Goal: Transaction & Acquisition: Purchase product/service

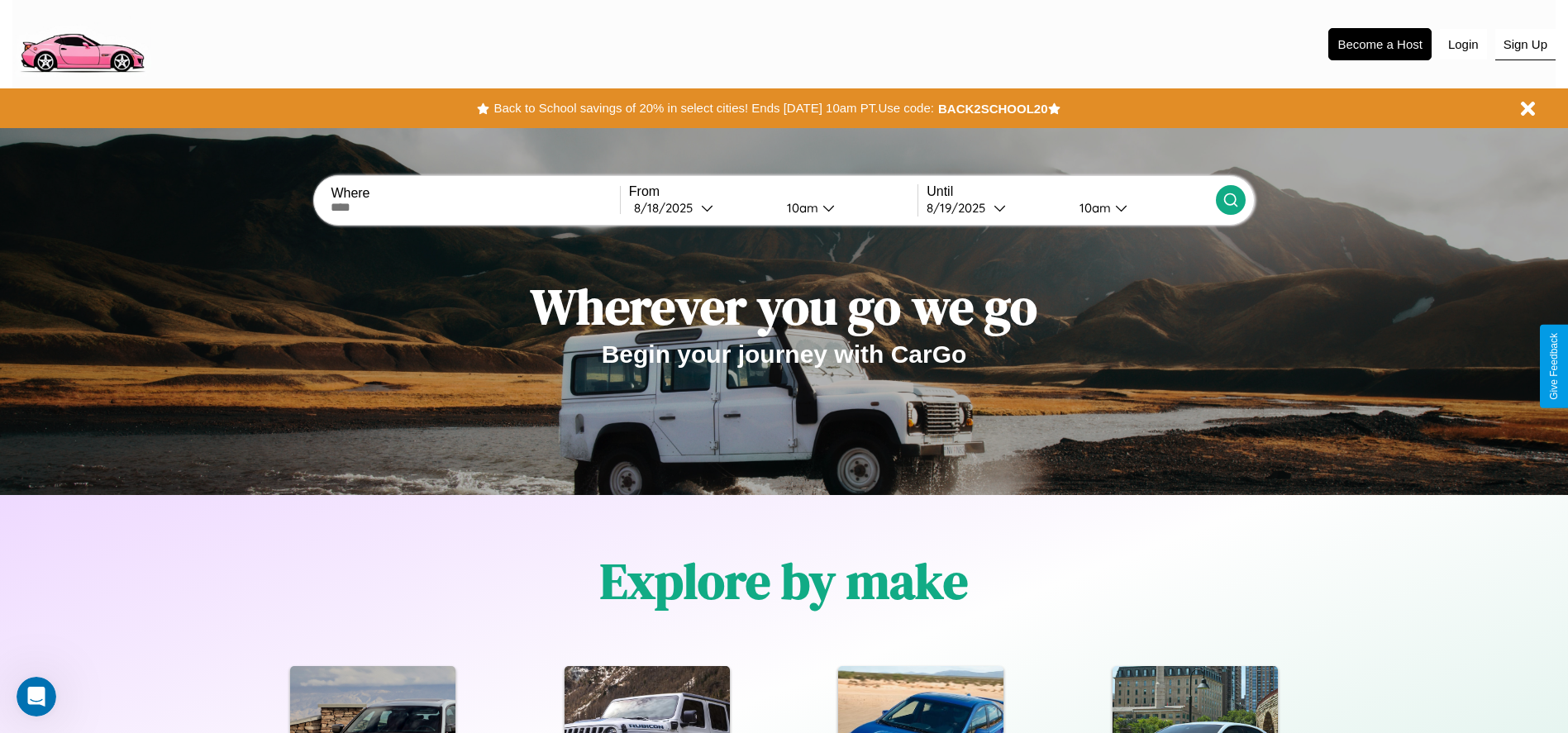
click at [1525, 44] on button "Sign Up" at bounding box center [1525, 45] width 60 height 32
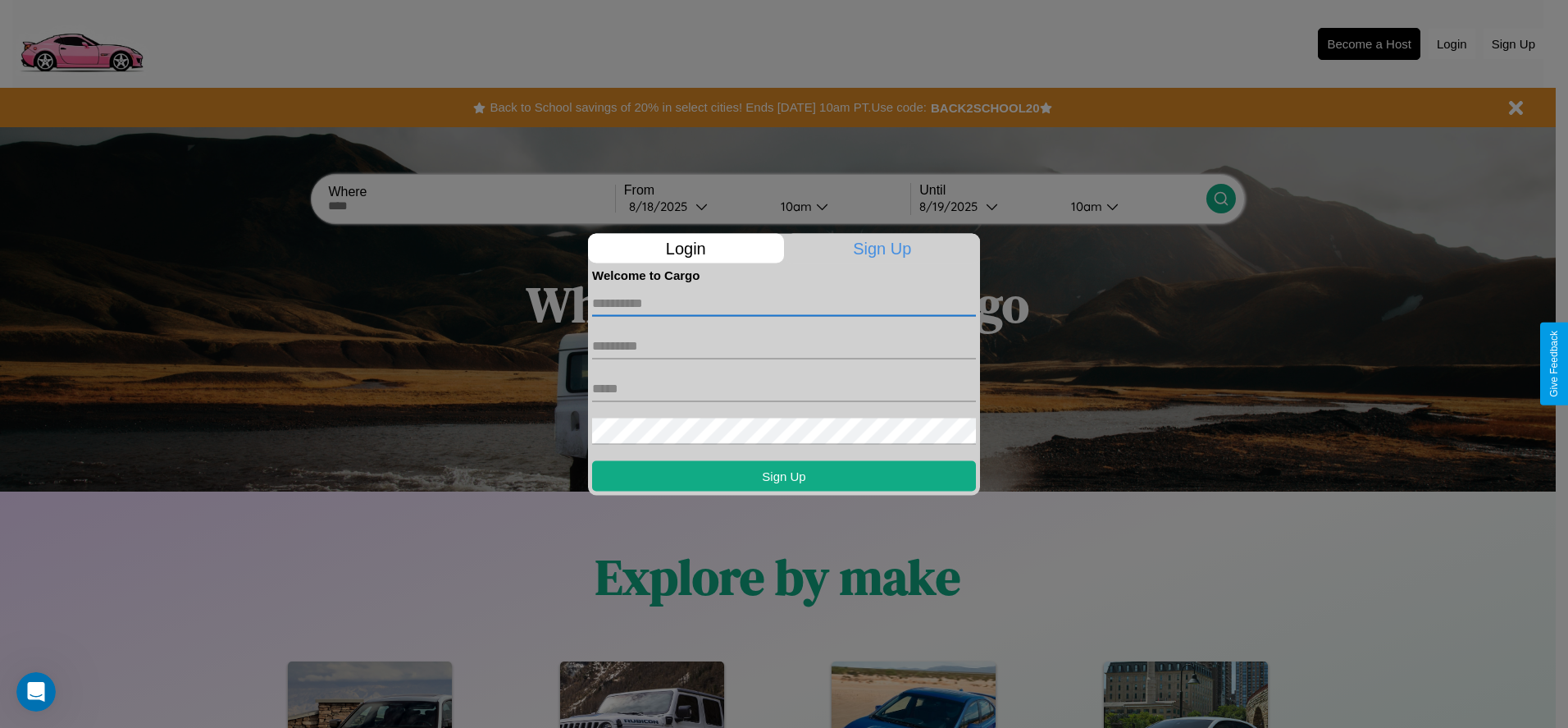
click at [784, 303] on input "text" at bounding box center [784, 303] width 384 height 26
type input "*****"
click at [784, 345] on input "text" at bounding box center [784, 345] width 384 height 26
type input "*****"
click at [784, 388] on input "text" at bounding box center [784, 388] width 384 height 26
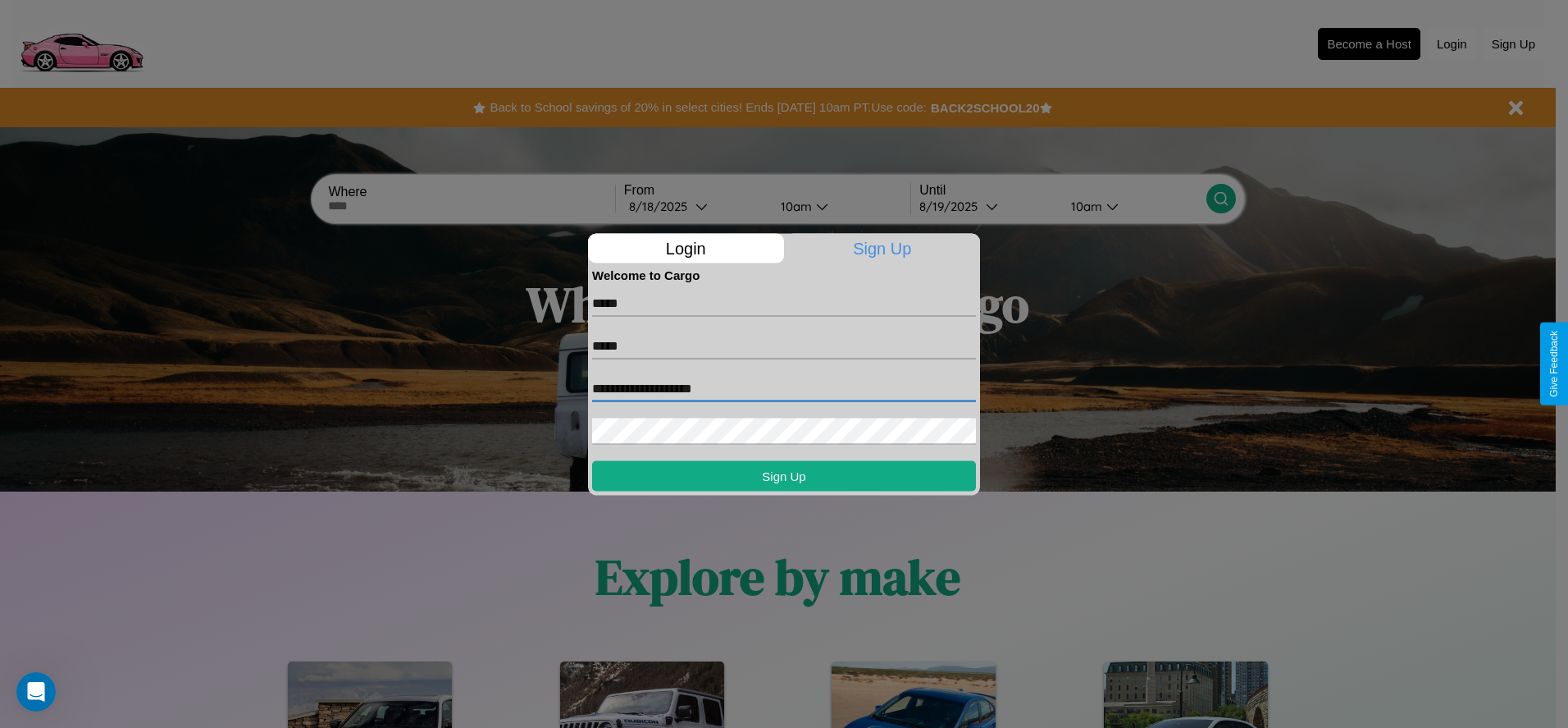
type input "**********"
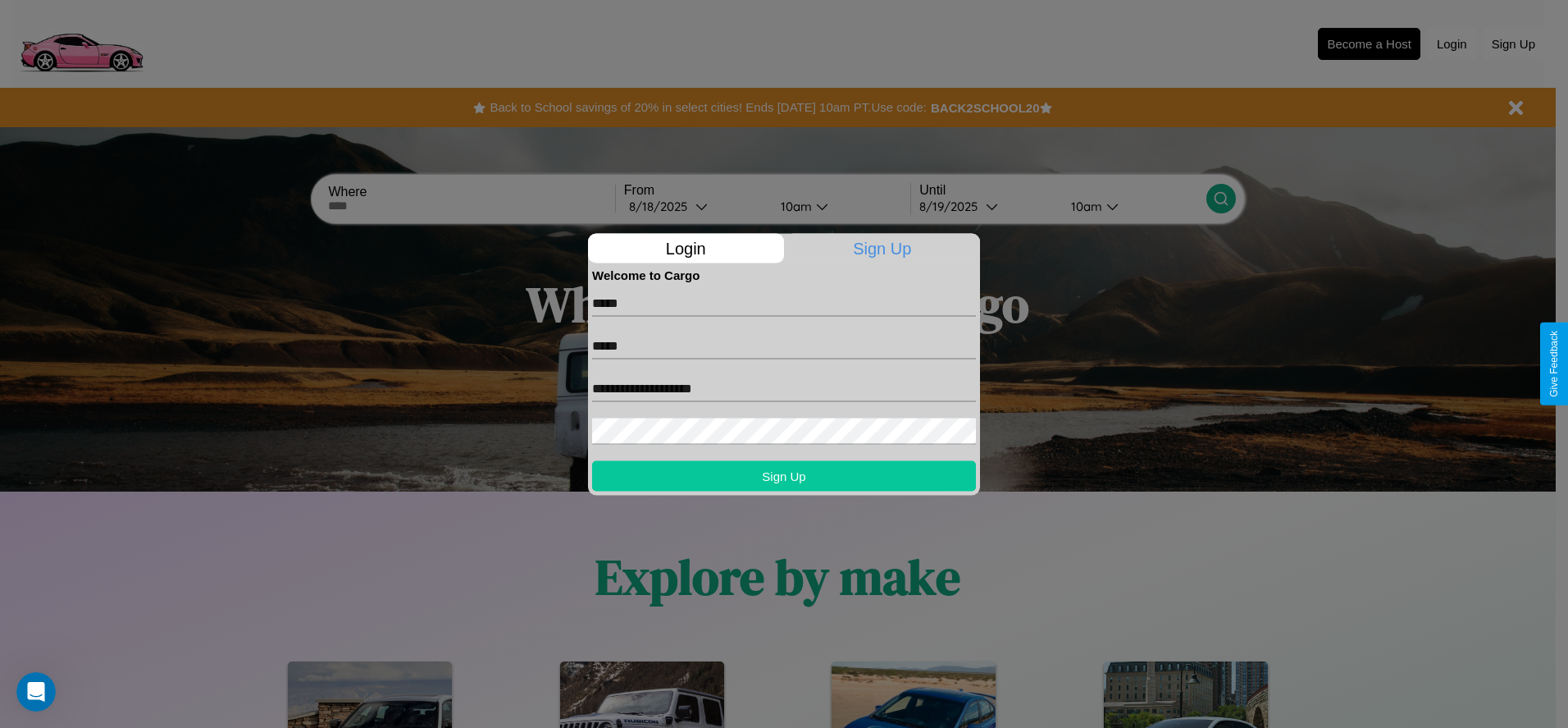
click at [784, 475] on button "Sign Up" at bounding box center [784, 475] width 384 height 30
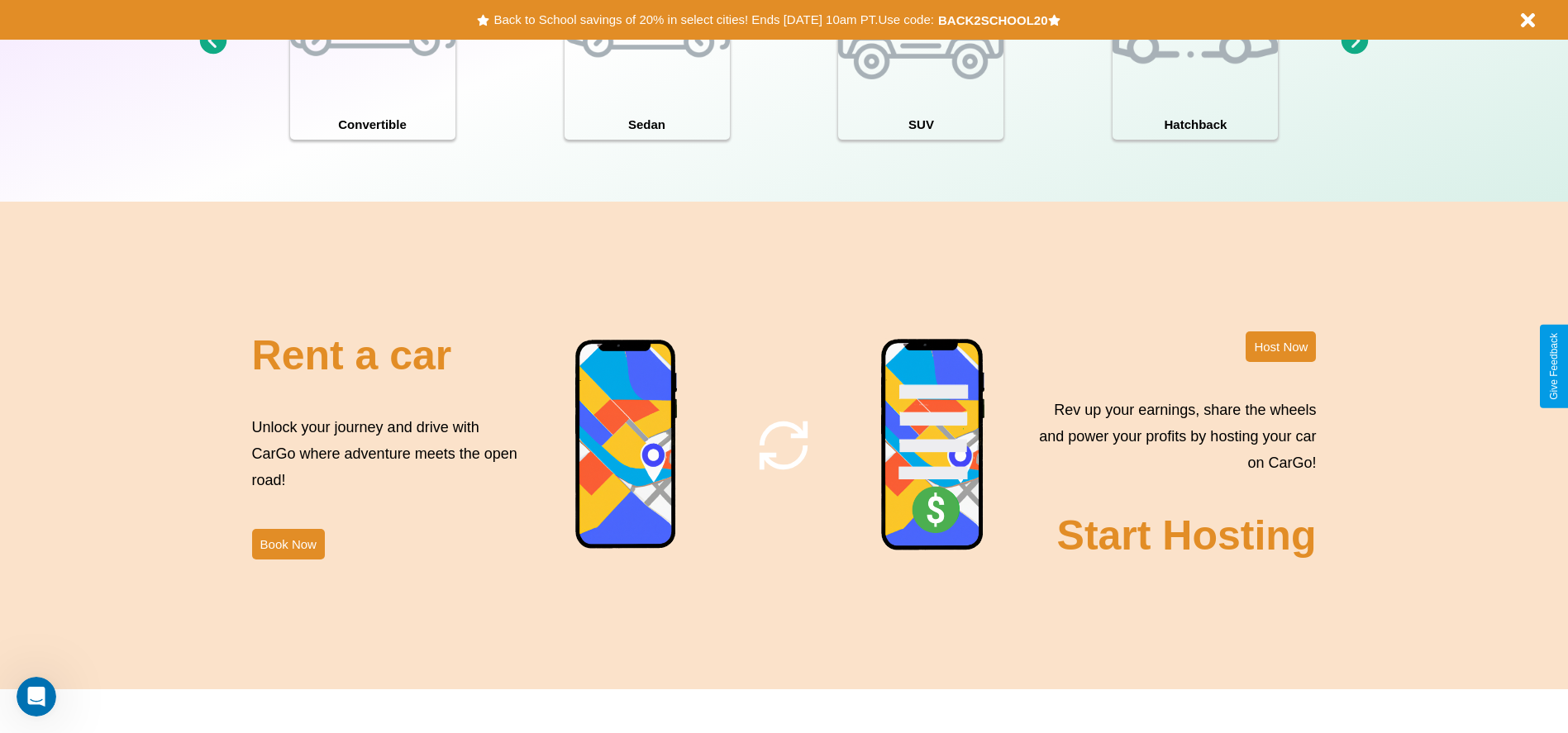
scroll to position [2371, 0]
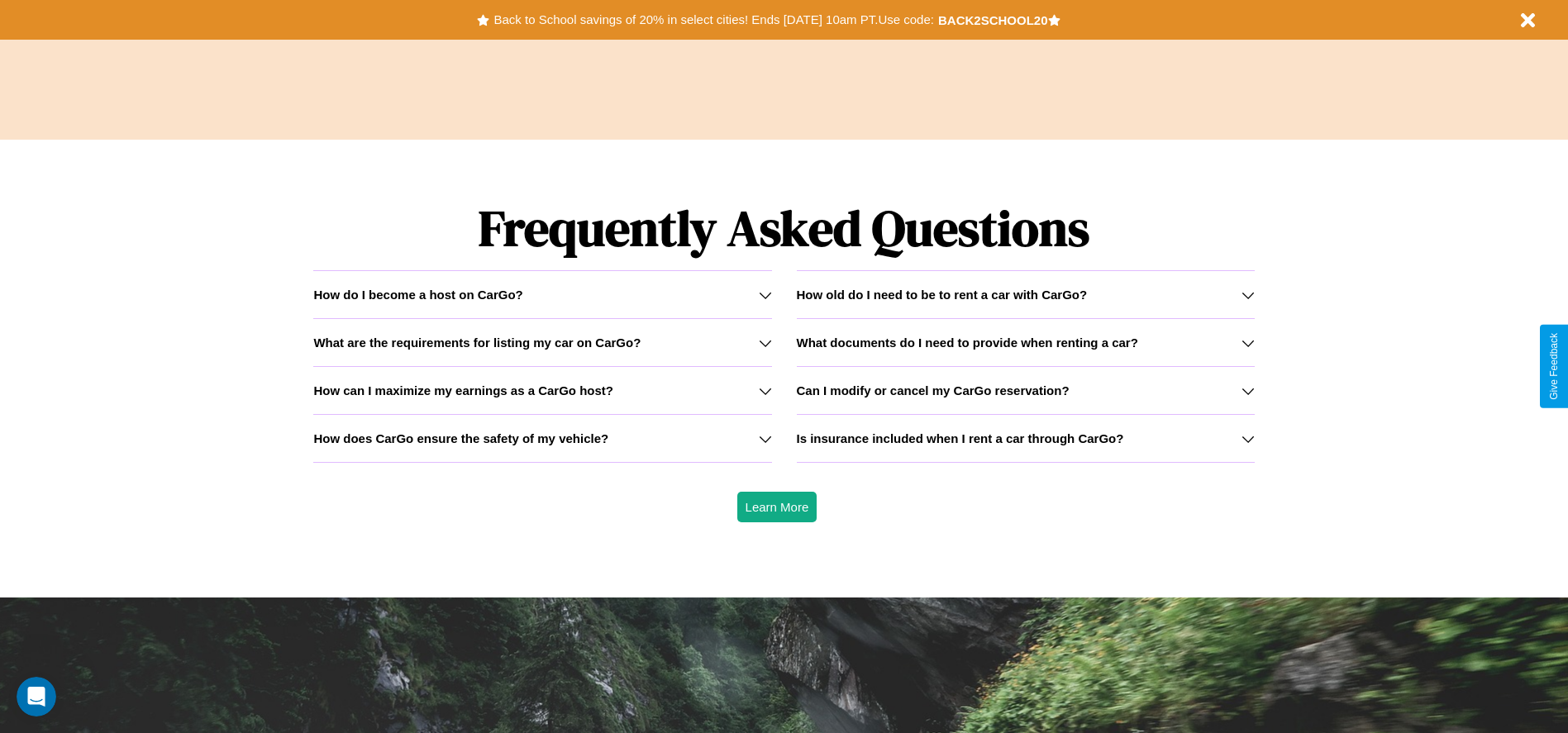
click at [765, 390] on icon at bounding box center [765, 391] width 13 height 13
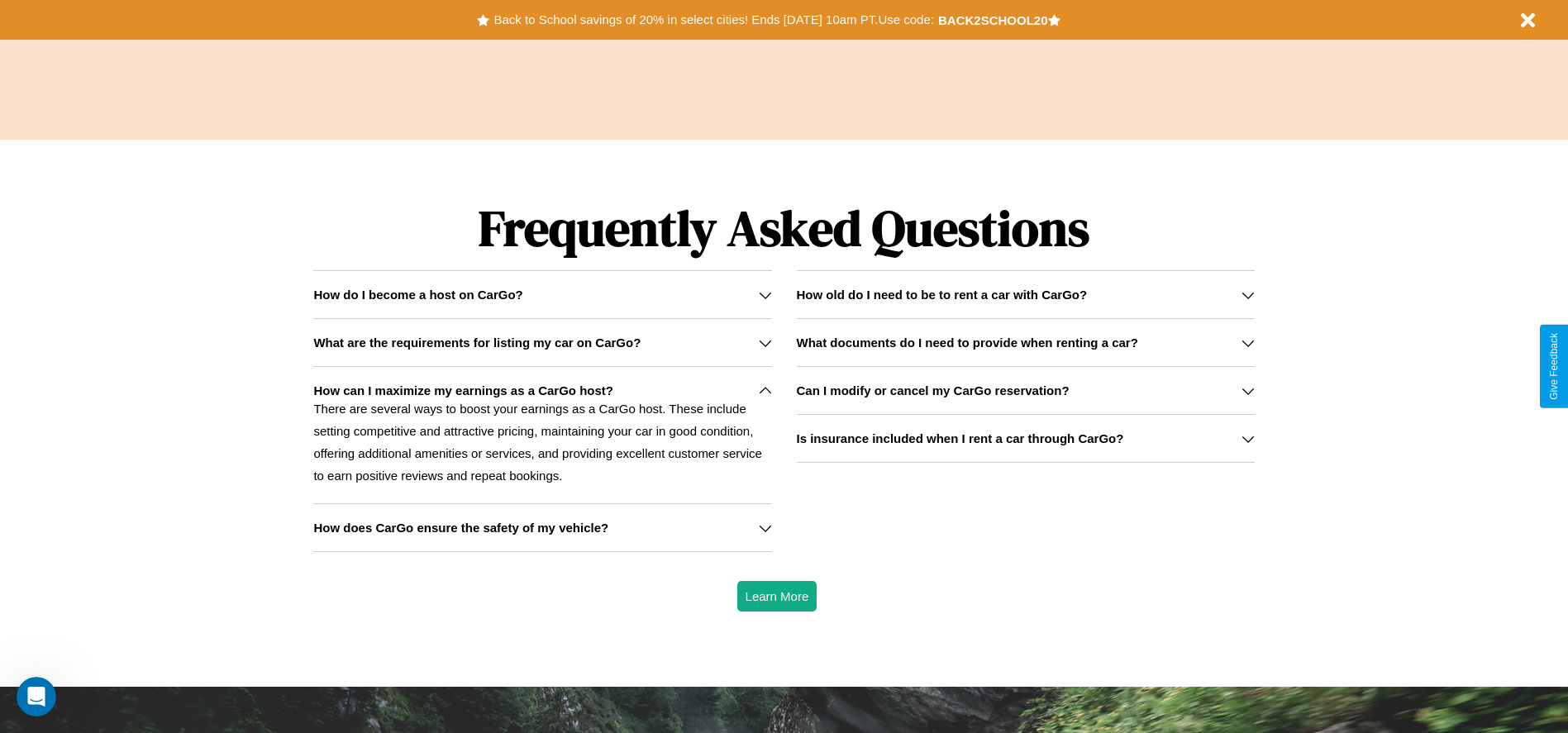
click at [765, 295] on icon at bounding box center [765, 295] width 13 height 13
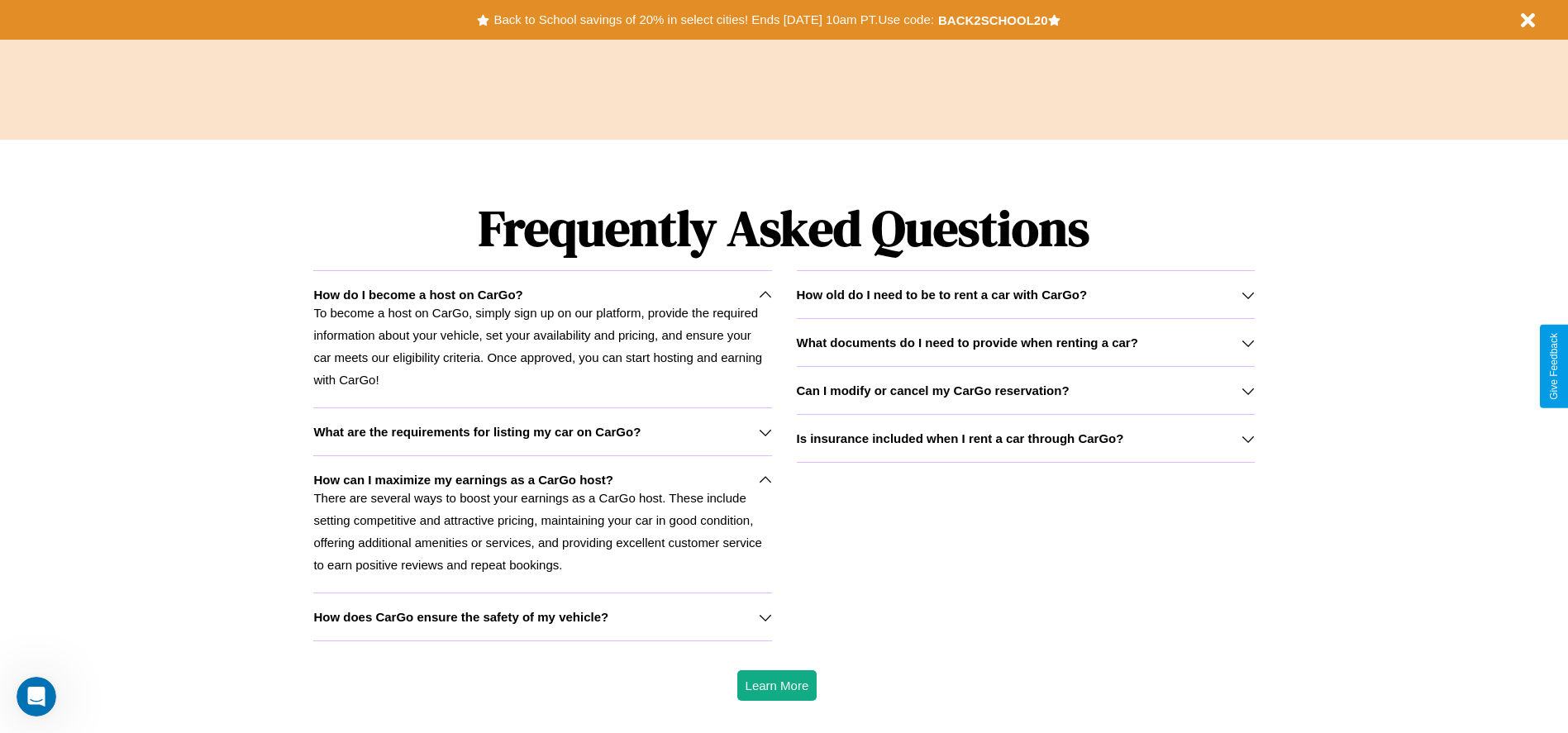
click at [1025, 295] on h3 "How old do I need to be to rent a car with CarGo?" at bounding box center [942, 294] width 291 height 14
click at [1247, 342] on icon at bounding box center [1248, 343] width 13 height 13
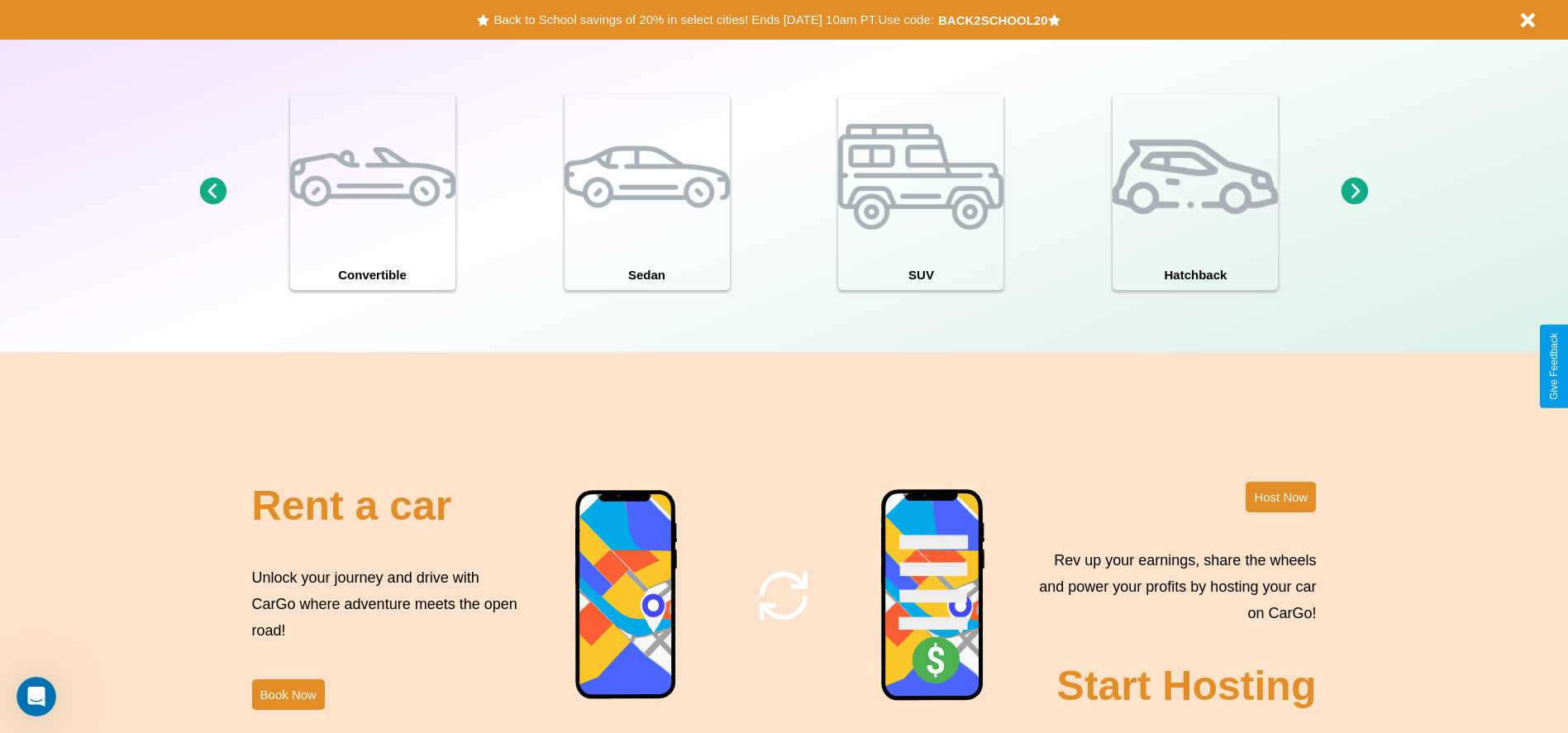
scroll to position [1442, 0]
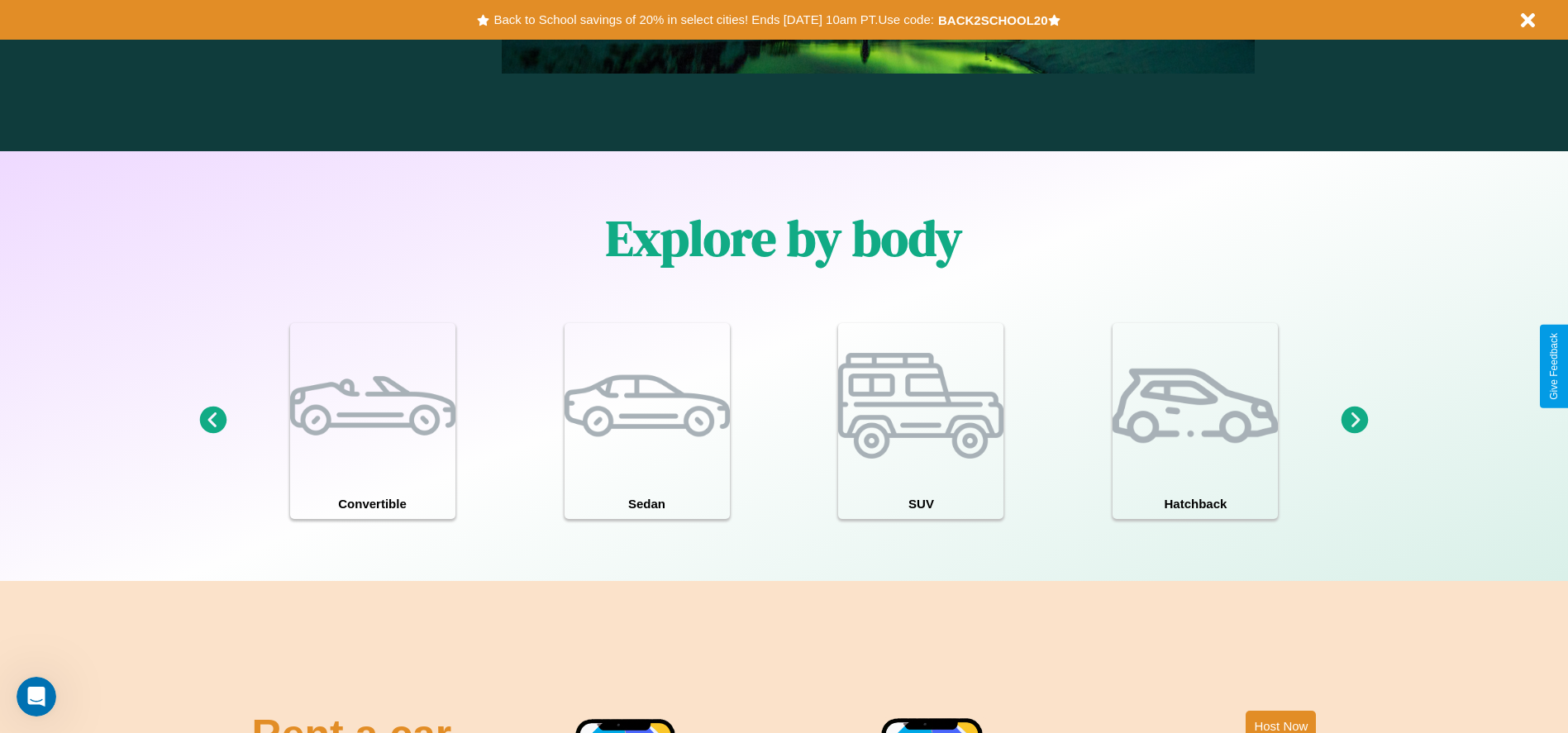
click at [1355, 421] on icon at bounding box center [1354, 420] width 27 height 27
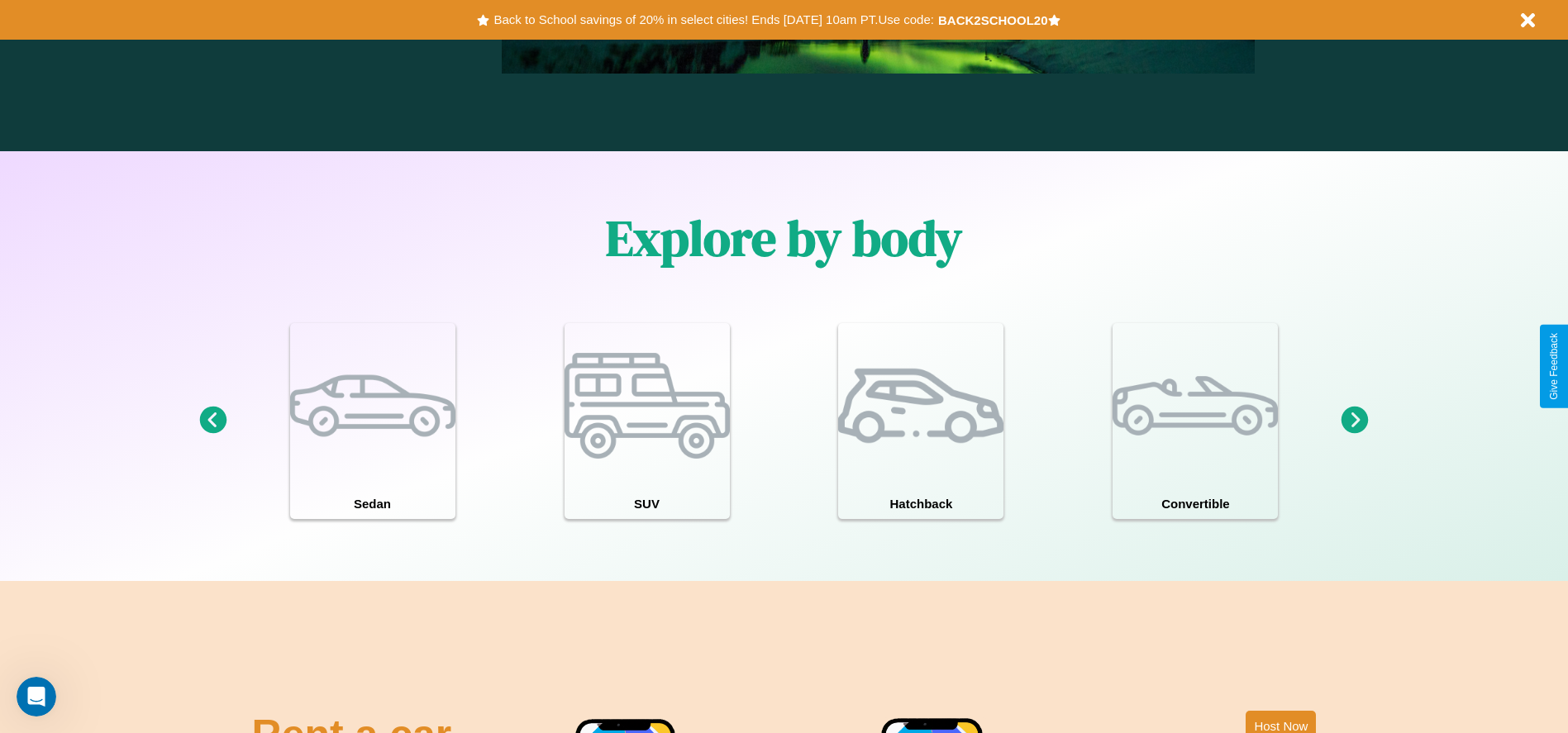
click at [1355, 421] on icon at bounding box center [1354, 420] width 27 height 27
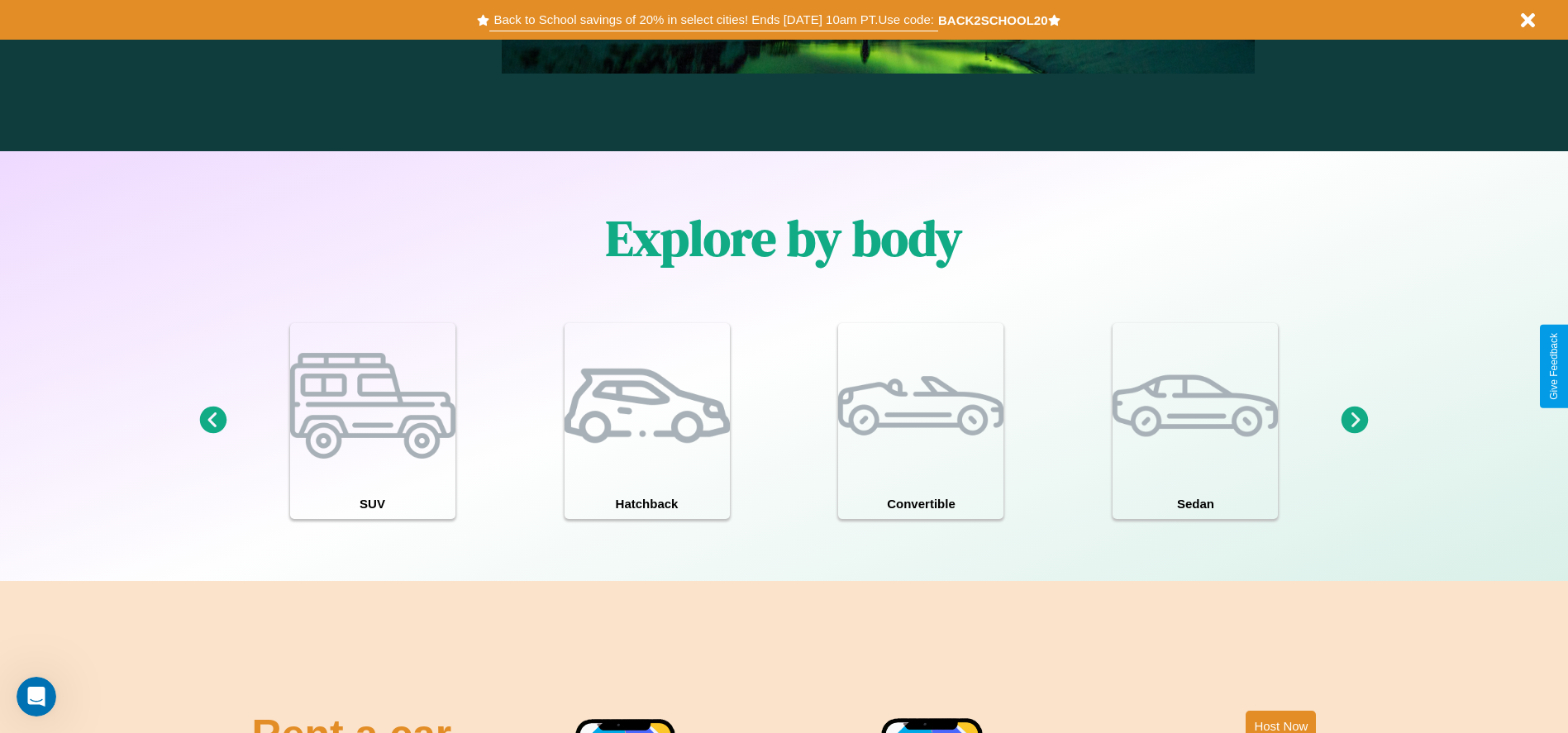
click at [713, 20] on button "Back to School savings of 20% in select cities! Ends 9/1 at 10am PT. Use code:" at bounding box center [713, 20] width 448 height 23
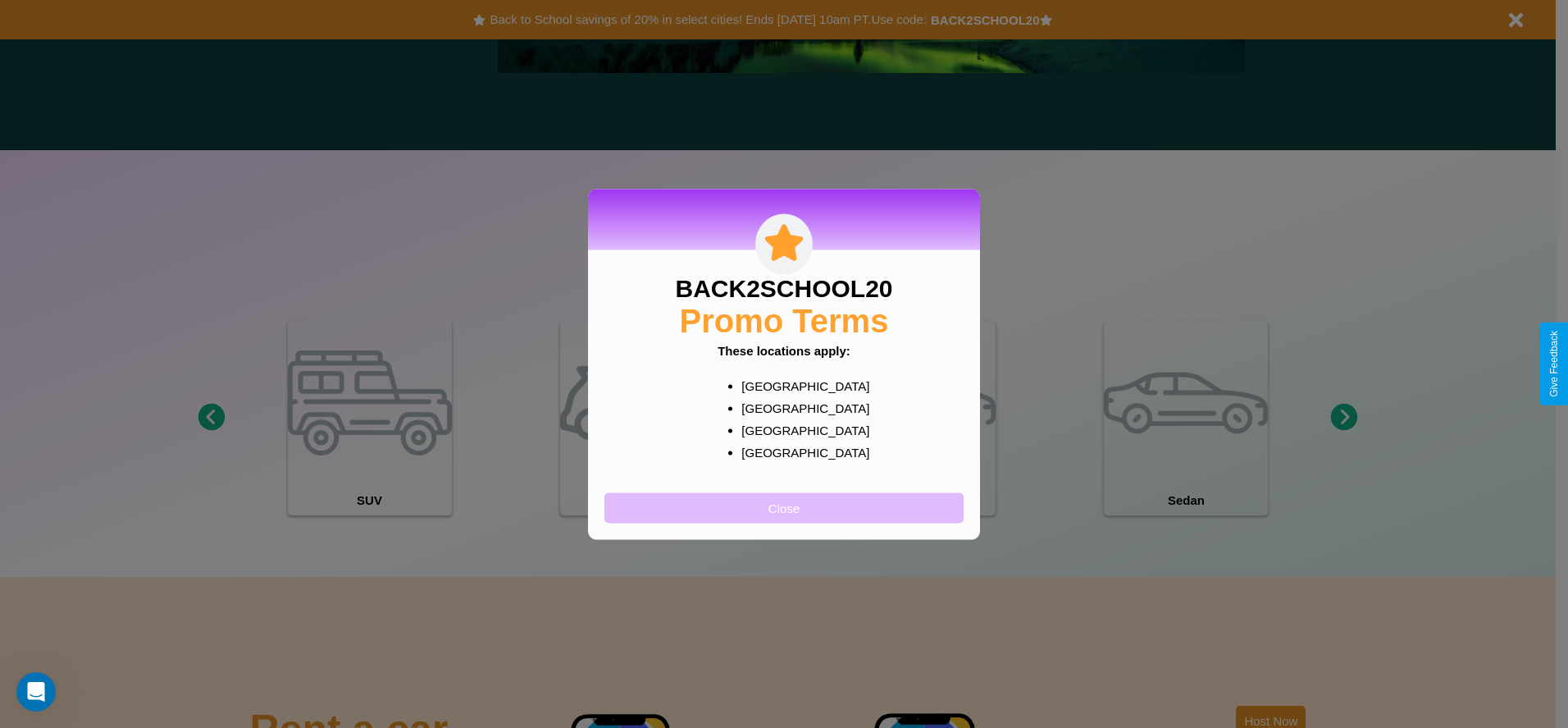
click at [784, 507] on button "Close" at bounding box center [784, 507] width 360 height 30
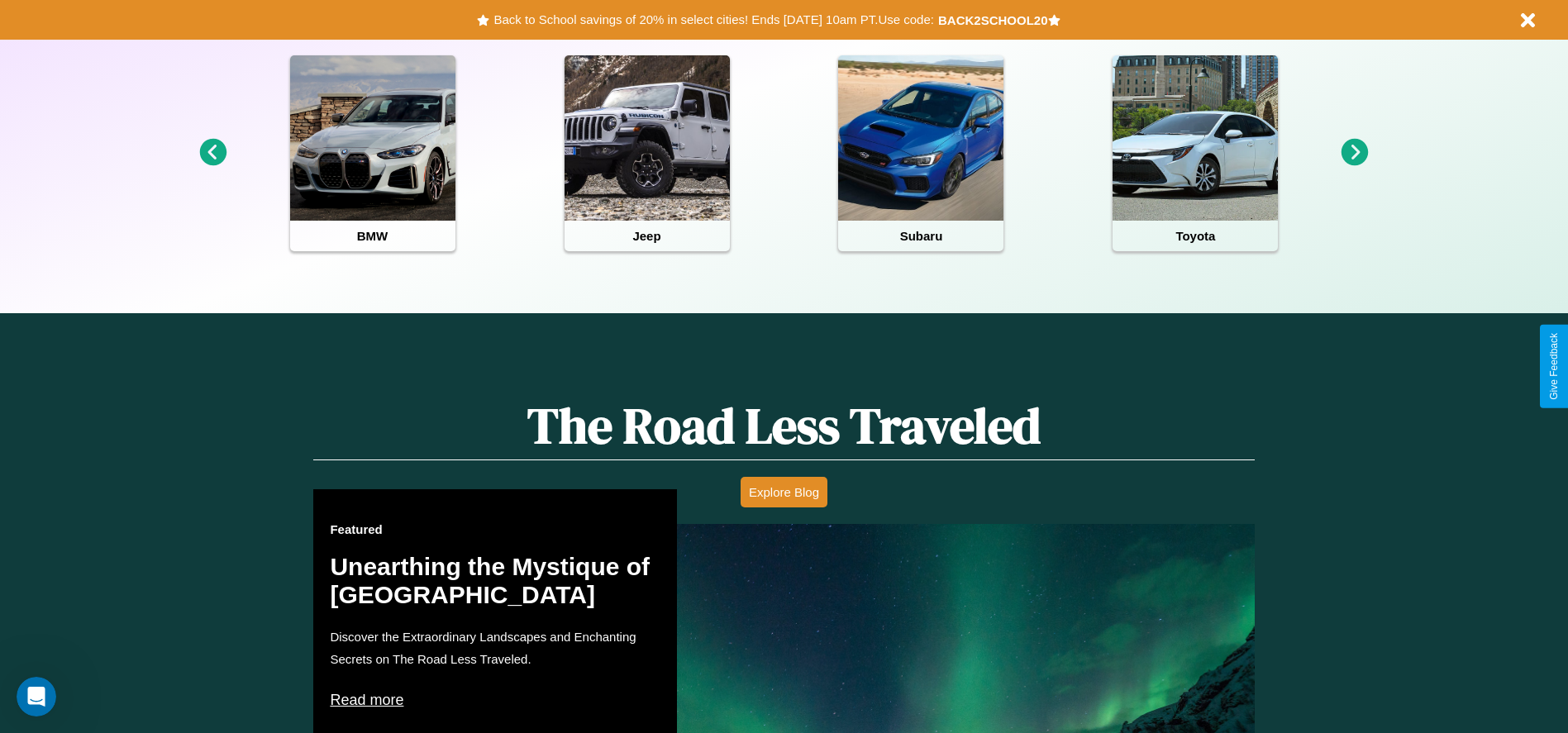
scroll to position [343, 0]
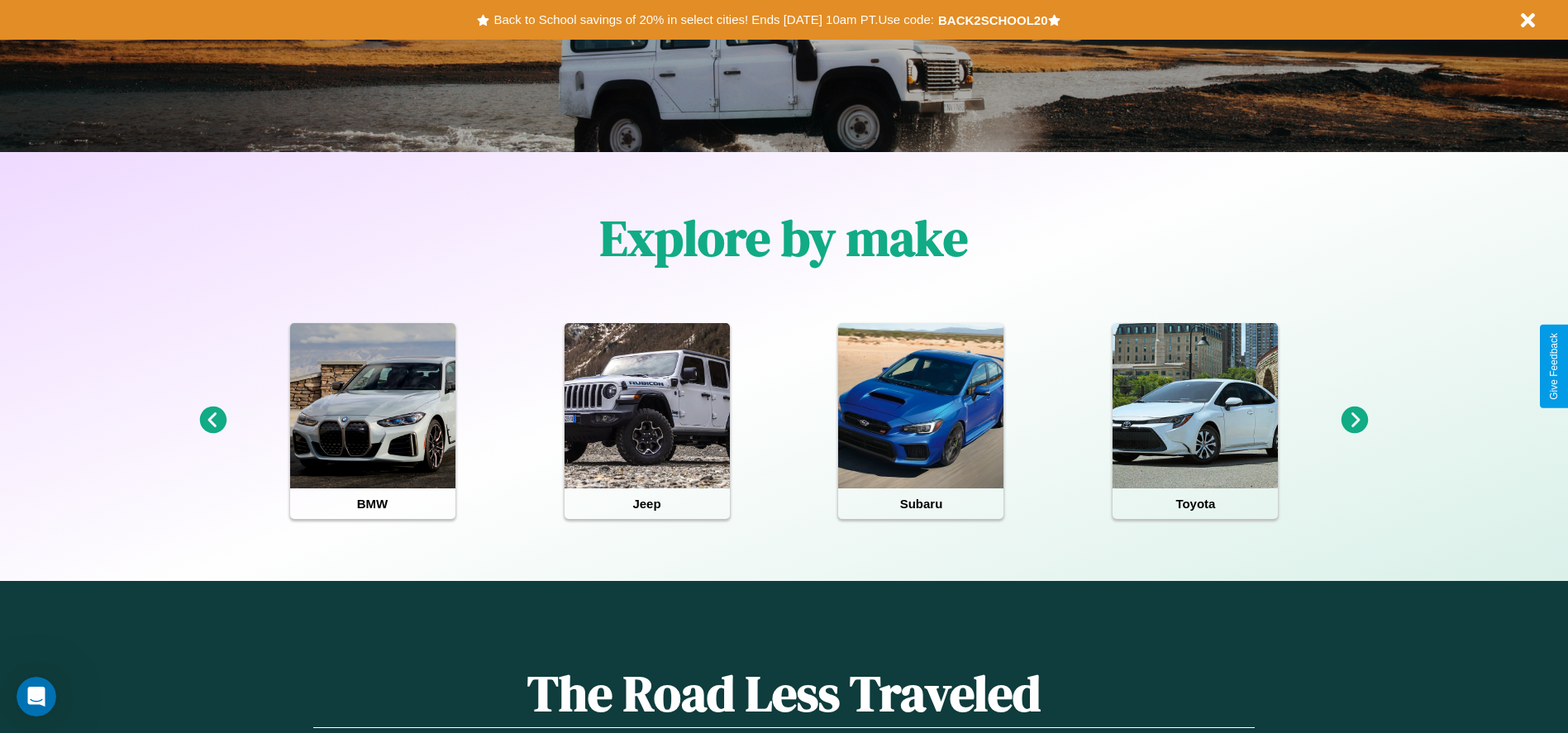
click at [1355, 421] on icon at bounding box center [1354, 420] width 27 height 27
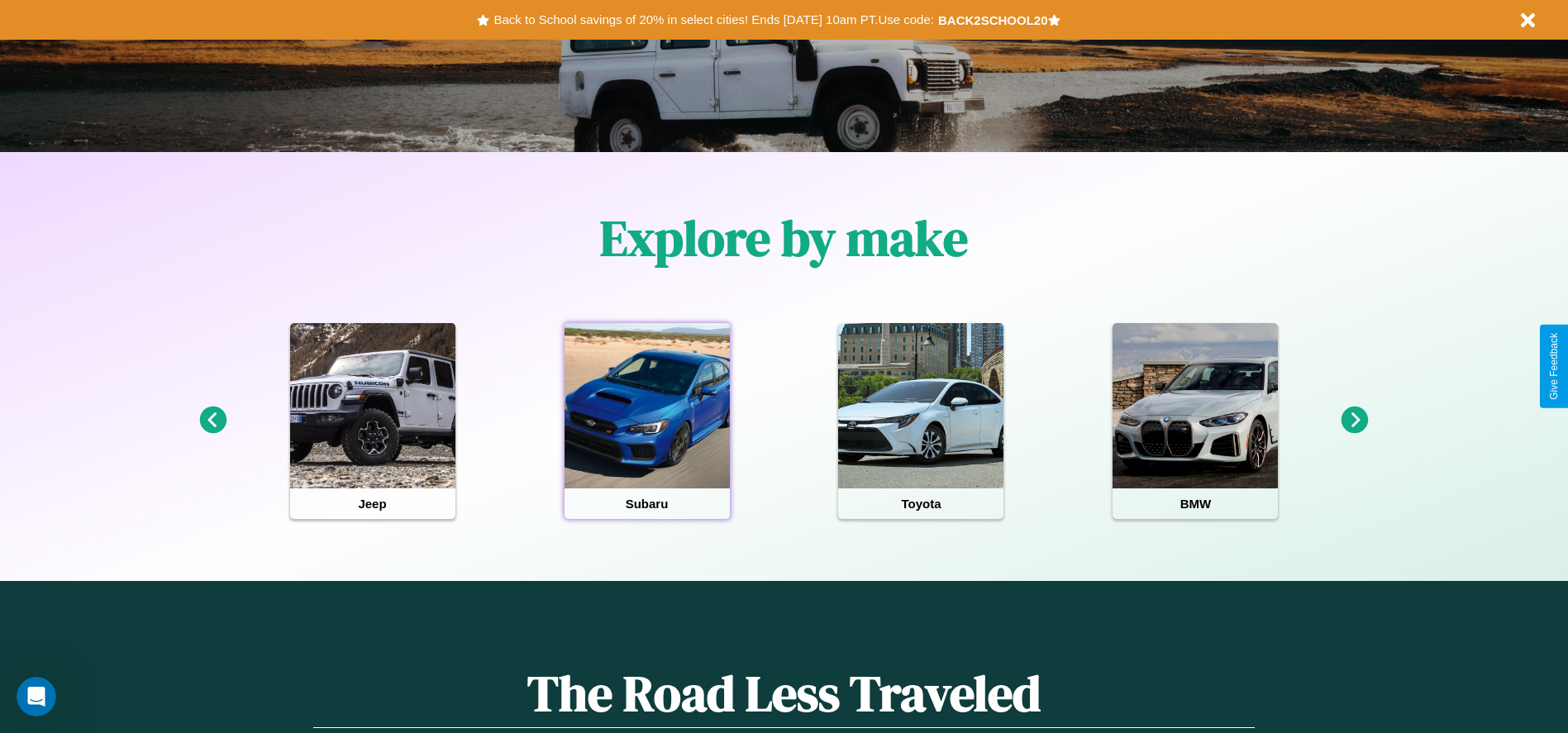
click at [646, 421] on div at bounding box center [647, 406] width 165 height 165
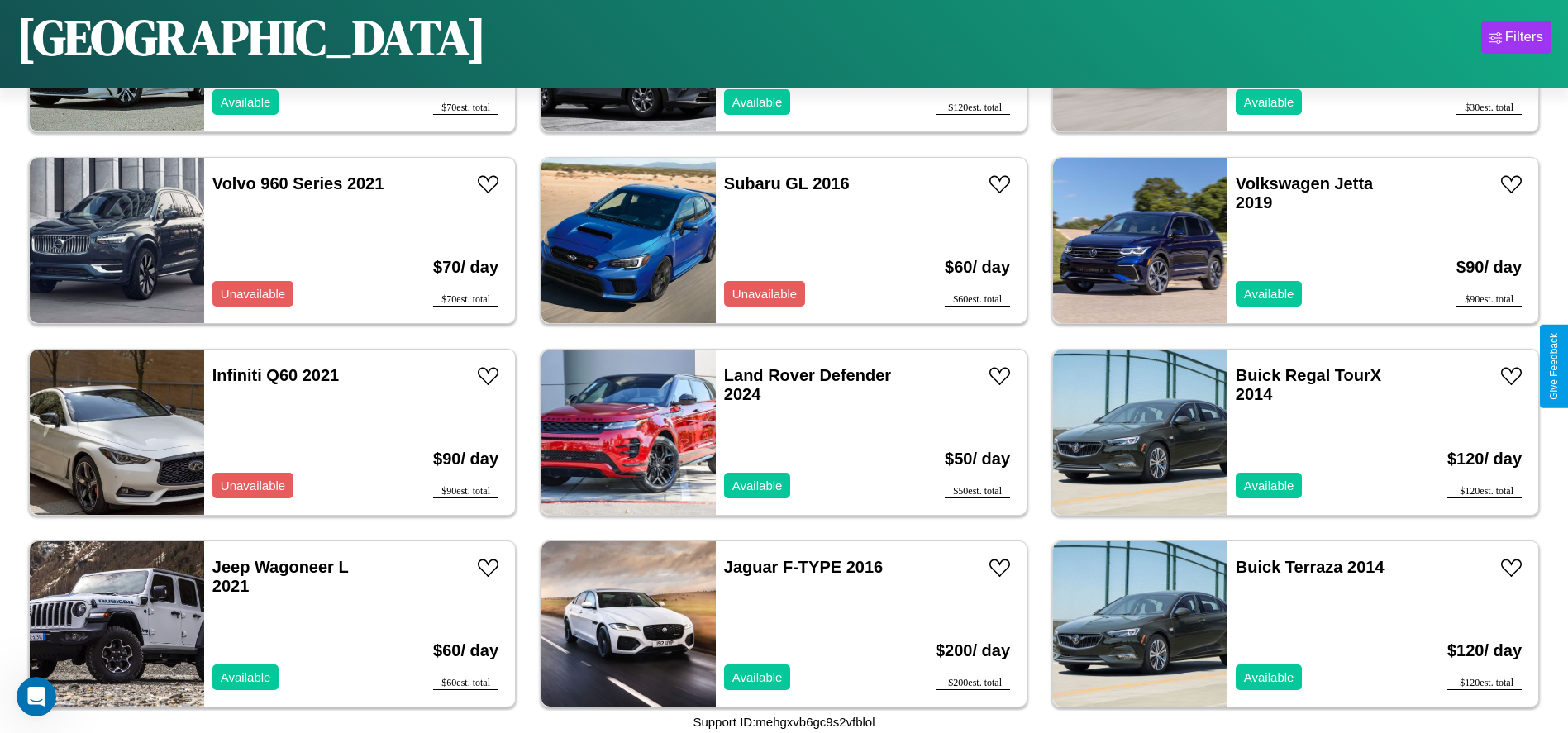
scroll to position [5168, 0]
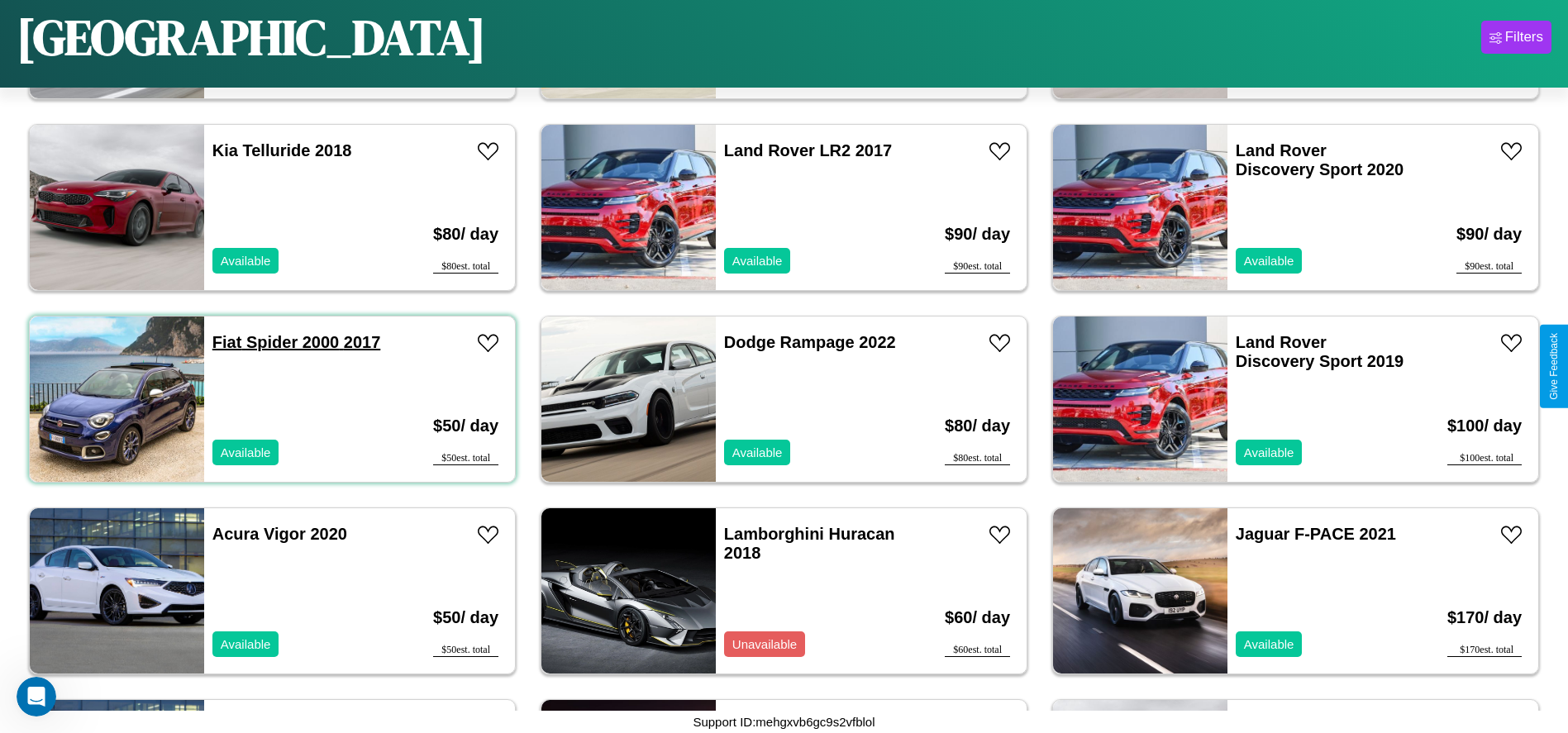
click at [225, 342] on link "Fiat Spider 2000 2017" at bounding box center [296, 342] width 168 height 19
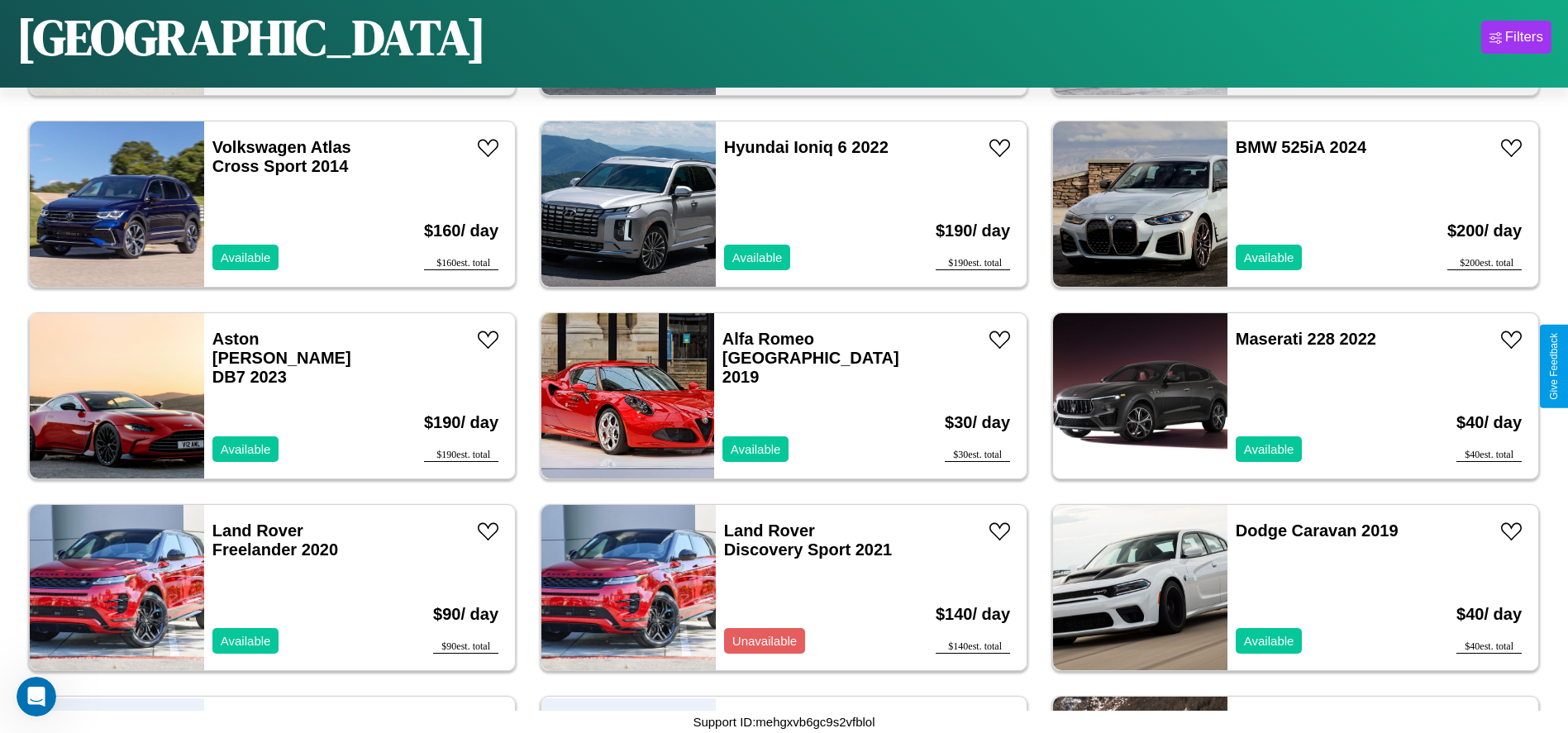
scroll to position [2101, 0]
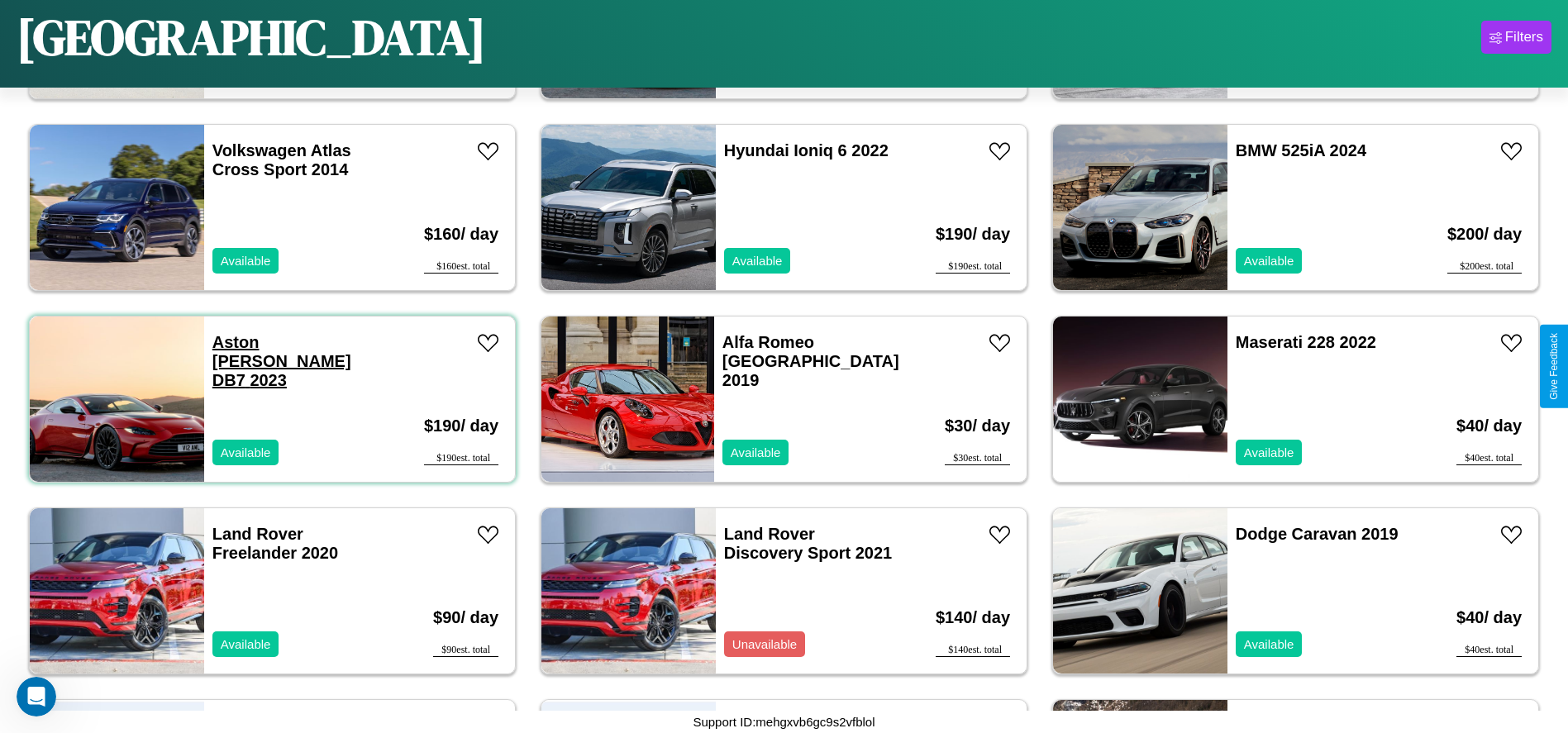
click at [260, 342] on link "Aston Martin DB7 2023" at bounding box center [282, 360] width 138 height 56
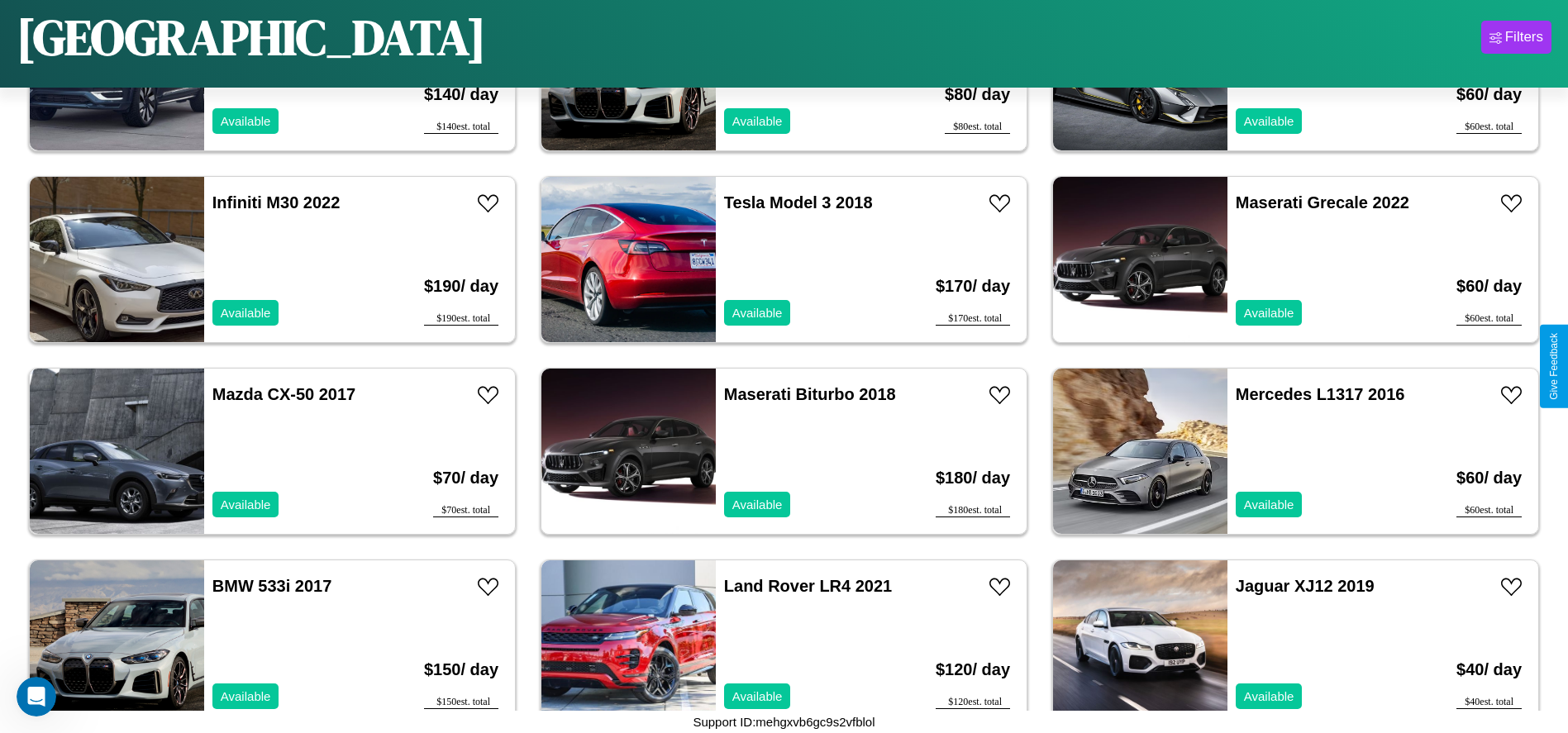
scroll to position [8803, 0]
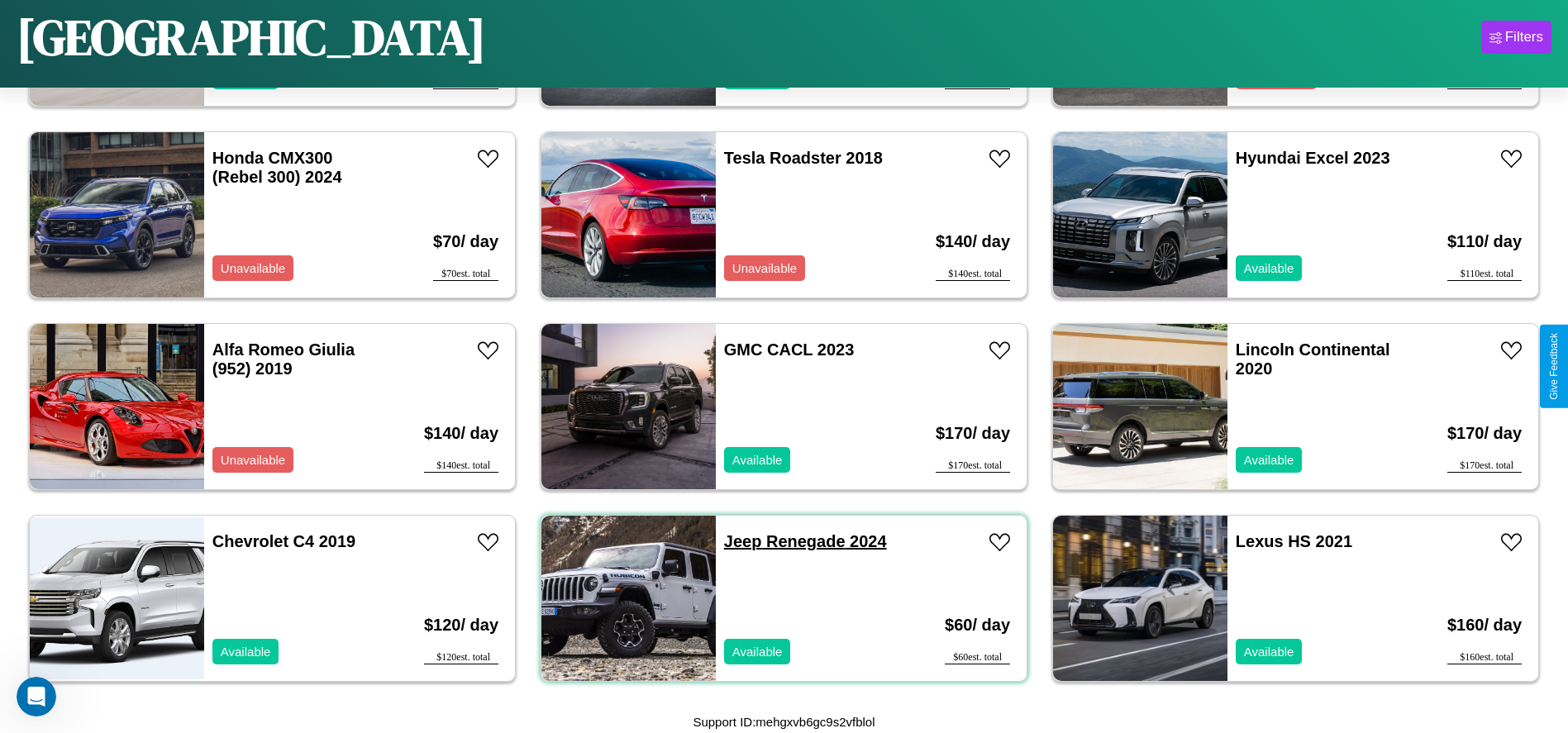
click at [736, 542] on link "Jeep Renegade 2024" at bounding box center [805, 542] width 163 height 19
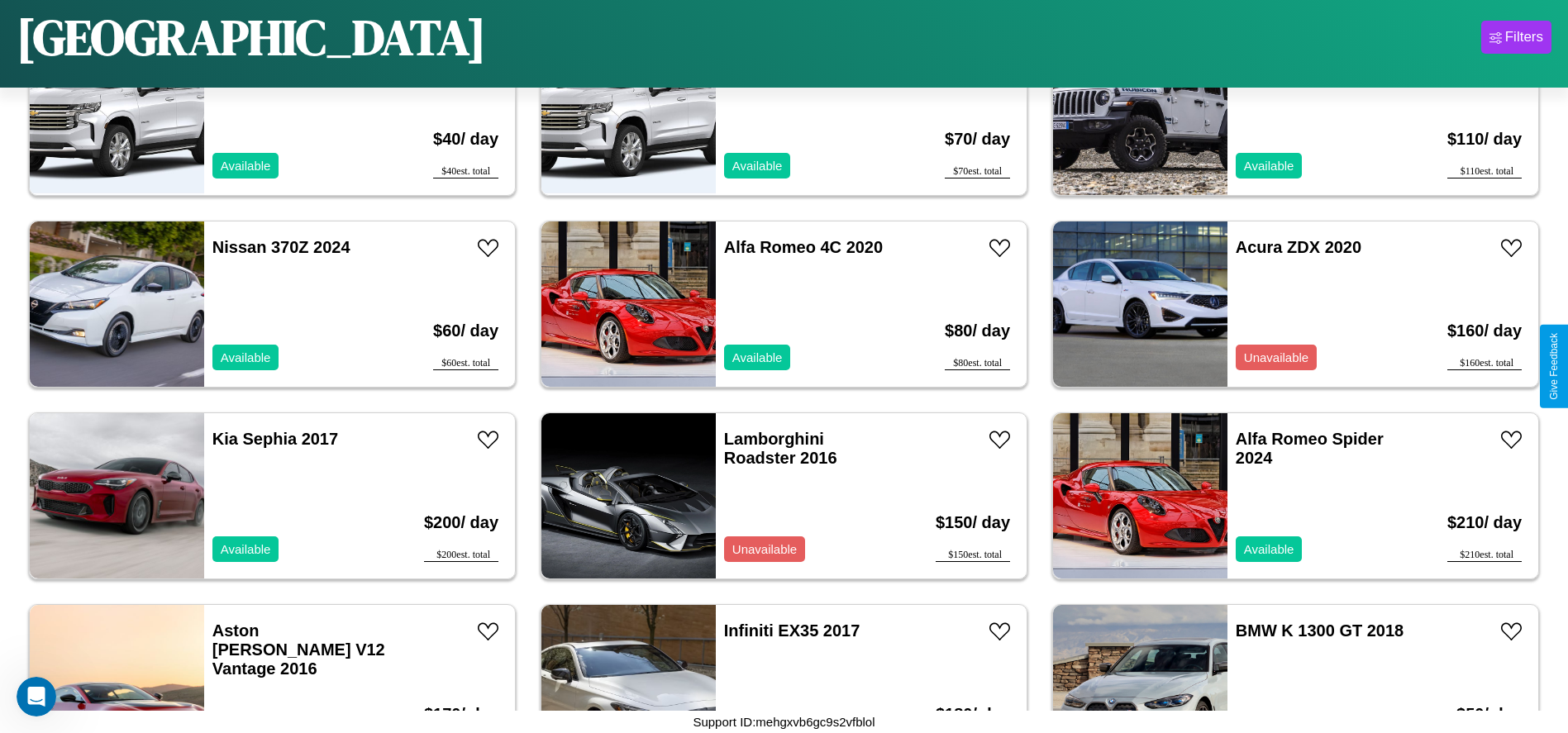
scroll to position [951, 0]
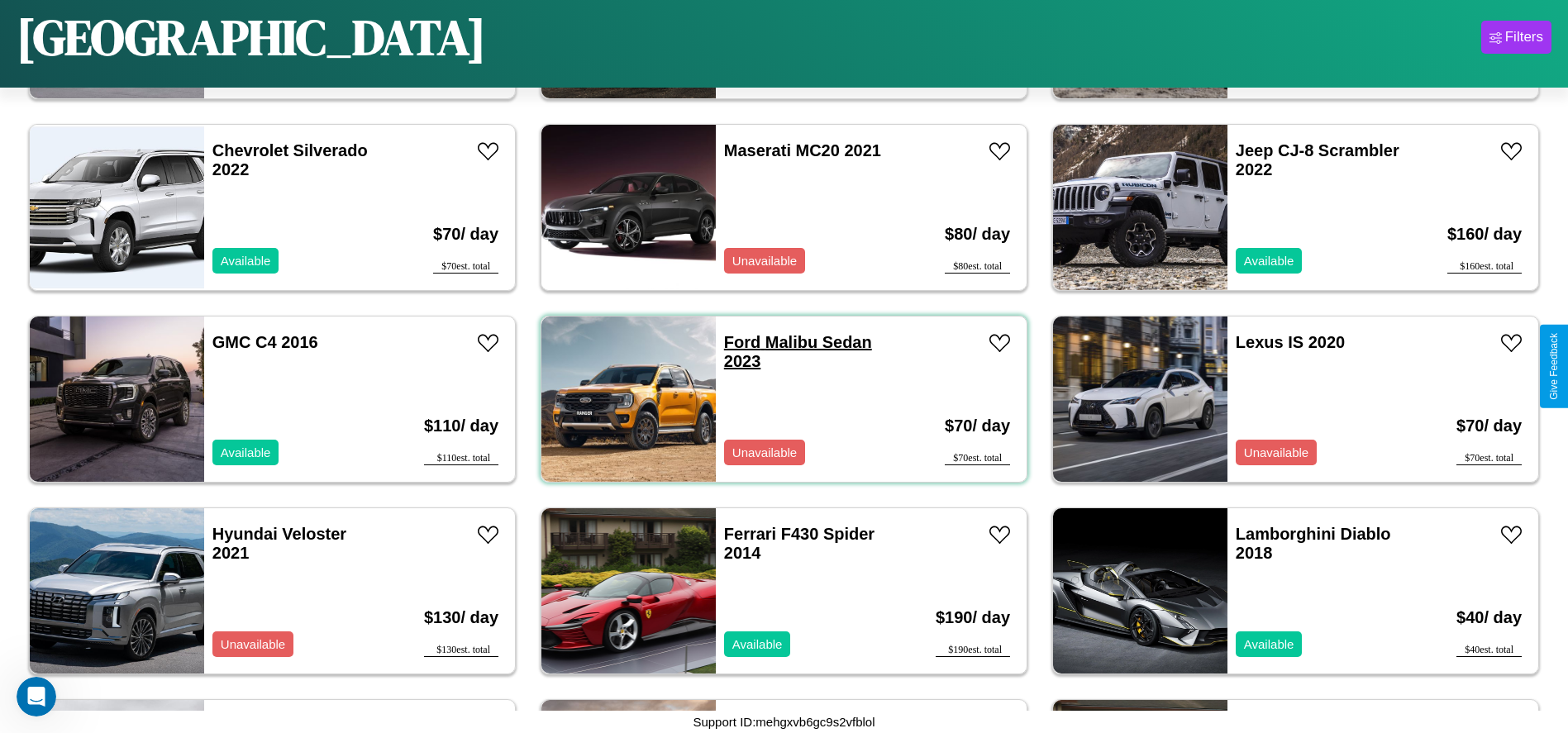
click at [736, 342] on link "Ford Malibu Sedan 2023" at bounding box center [797, 351] width 148 height 37
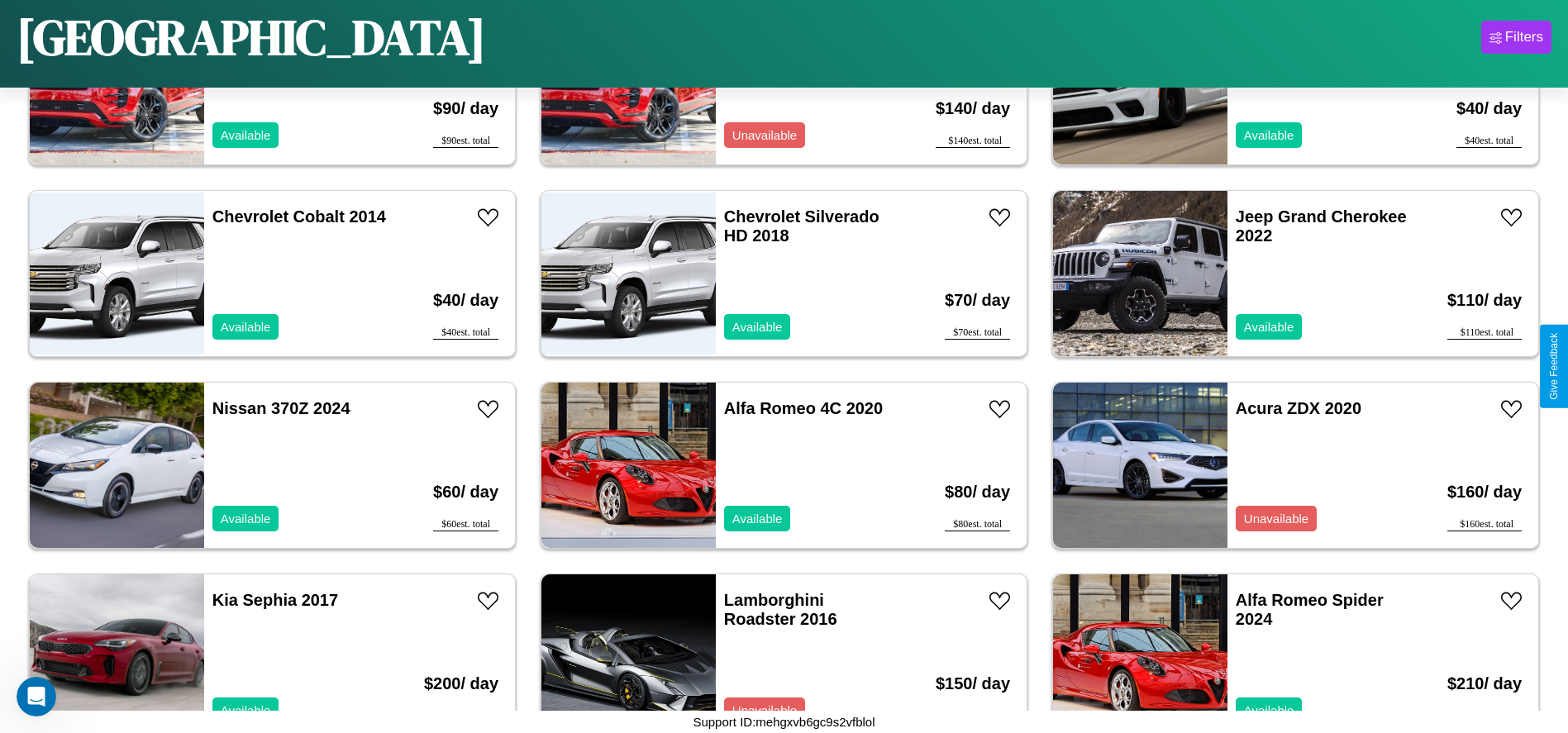
scroll to position [4018, 0]
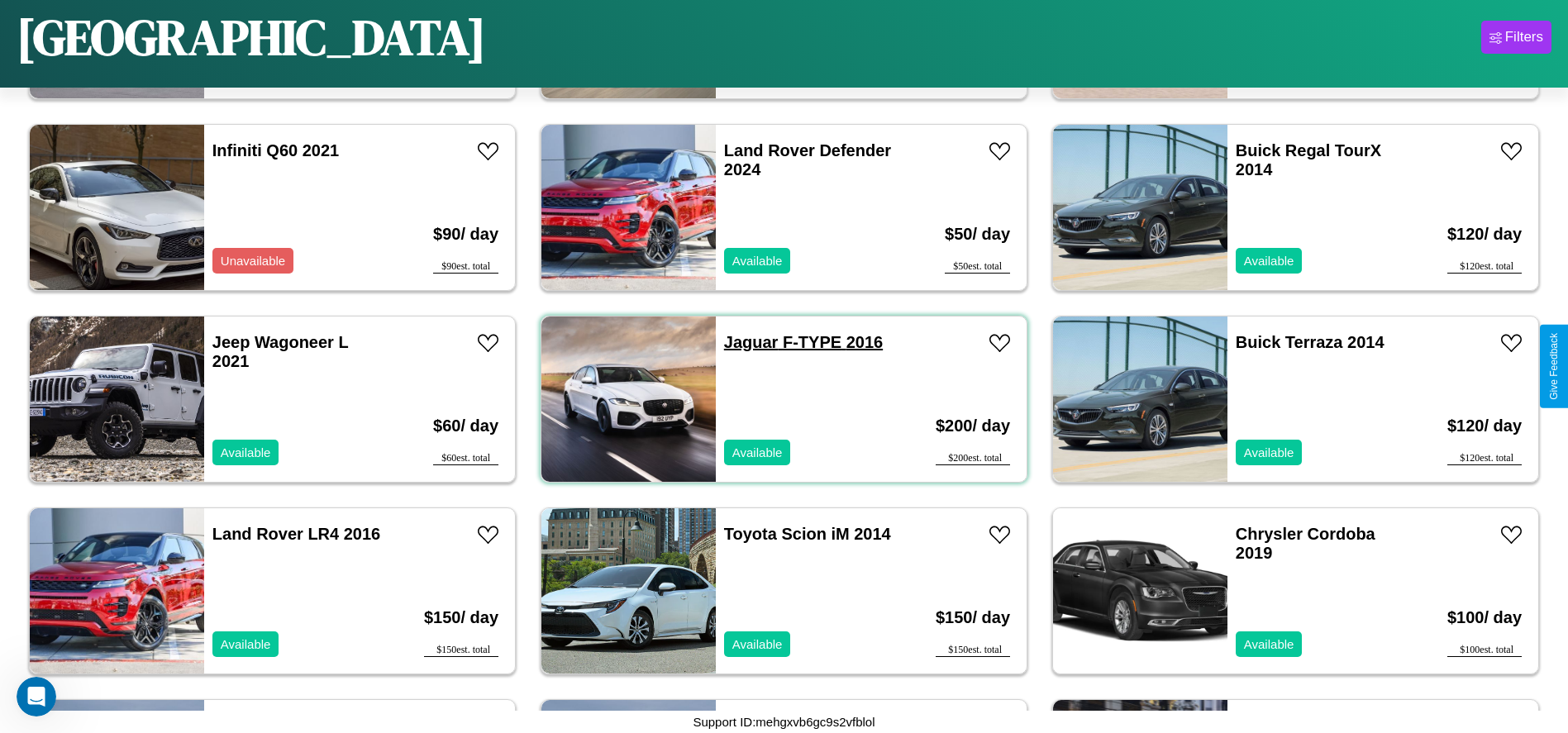
click at [744, 342] on link "Jaguar F-TYPE 2016" at bounding box center [803, 342] width 159 height 19
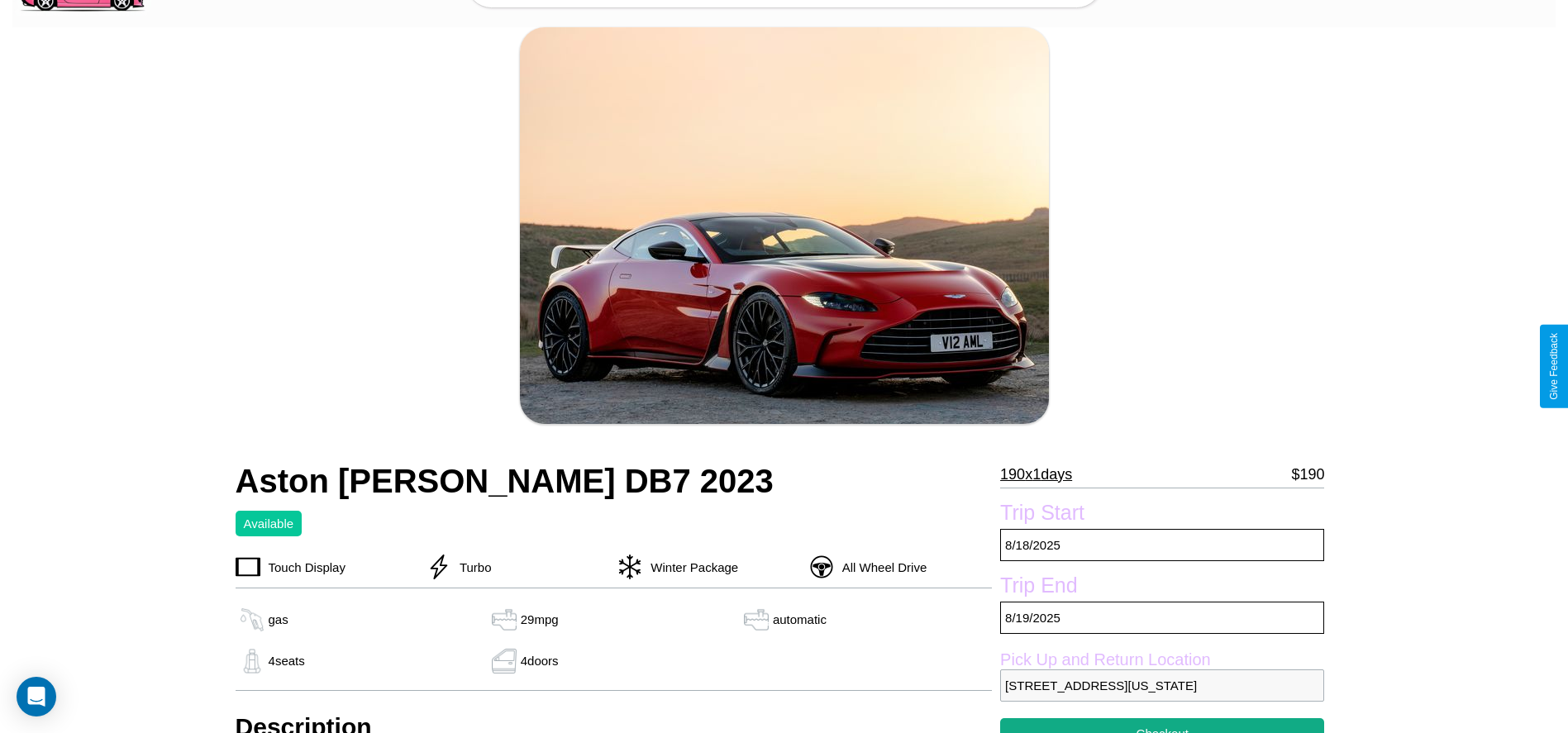
scroll to position [568, 0]
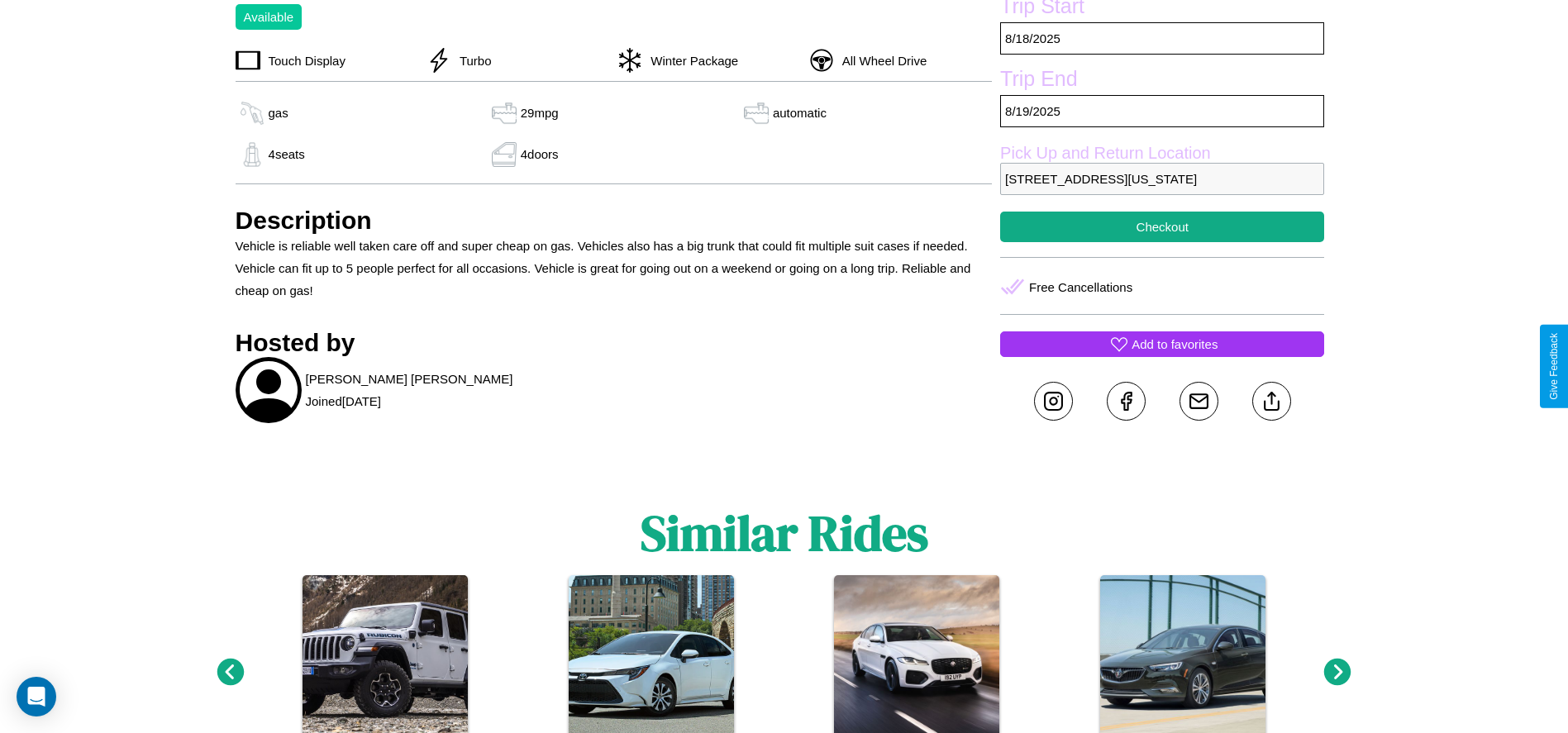
click at [1162, 355] on p "Add to favorites" at bounding box center [1174, 344] width 86 height 22
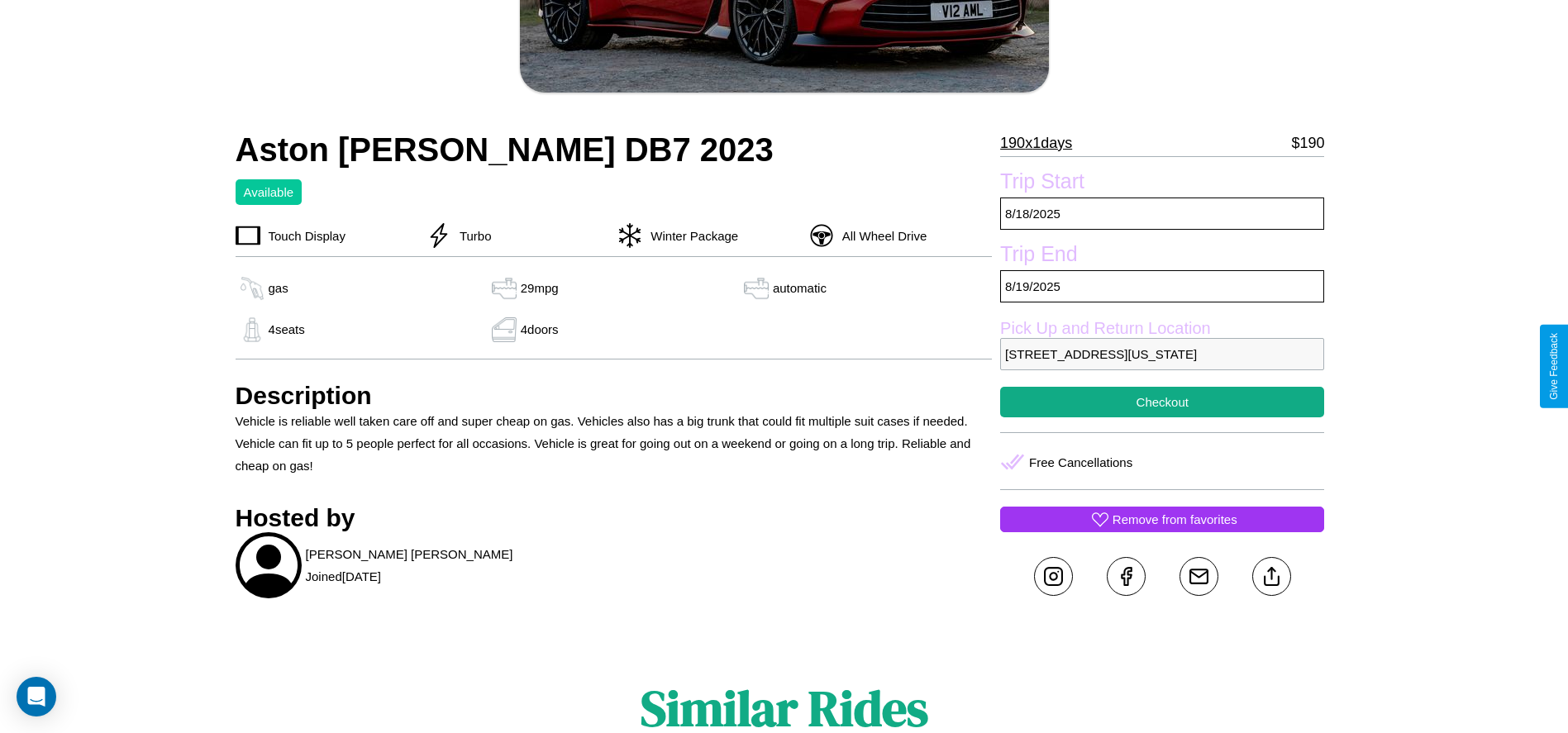
scroll to position [392, 0]
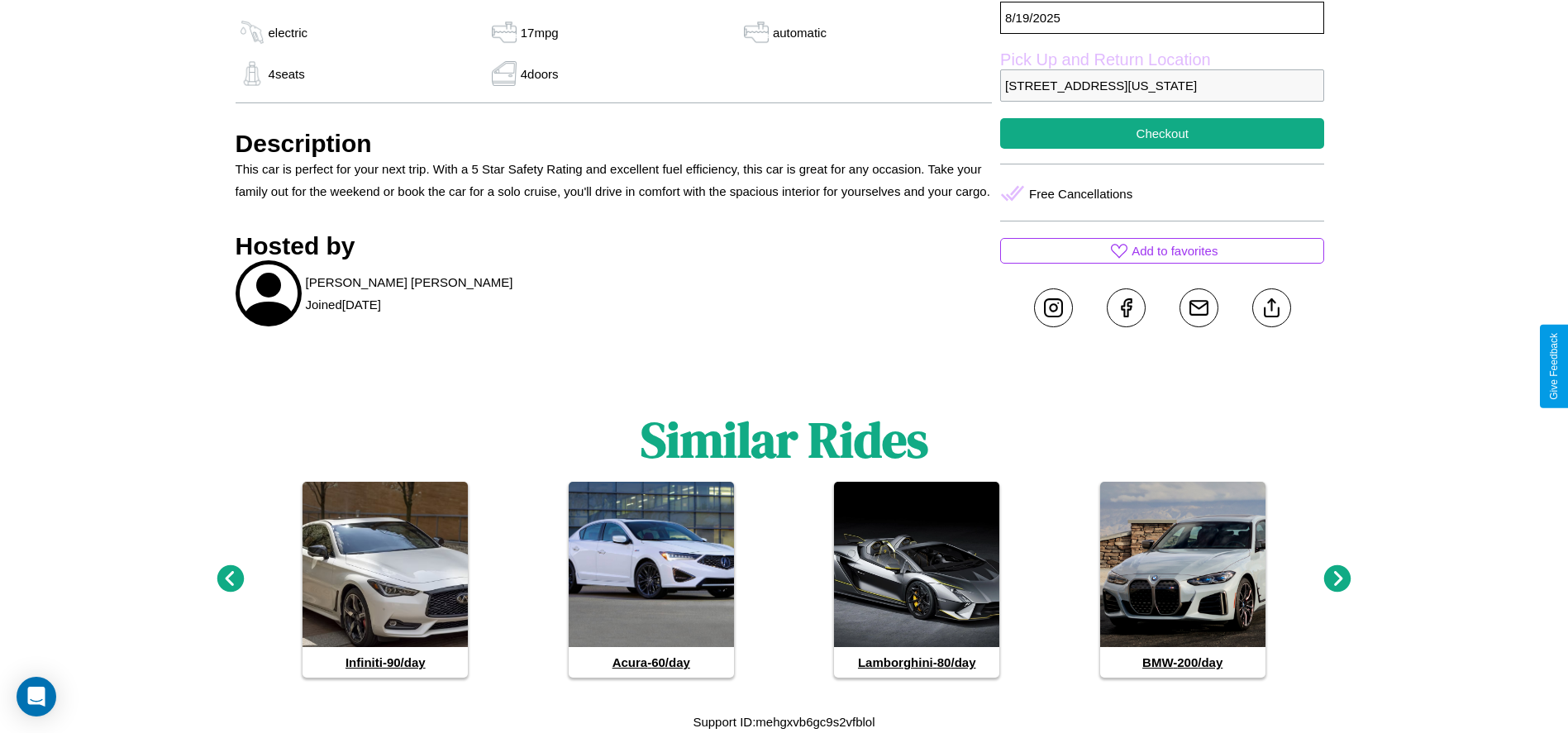
scroll to position [781, 0]
click at [1337, 579] on icon at bounding box center [1337, 578] width 27 height 27
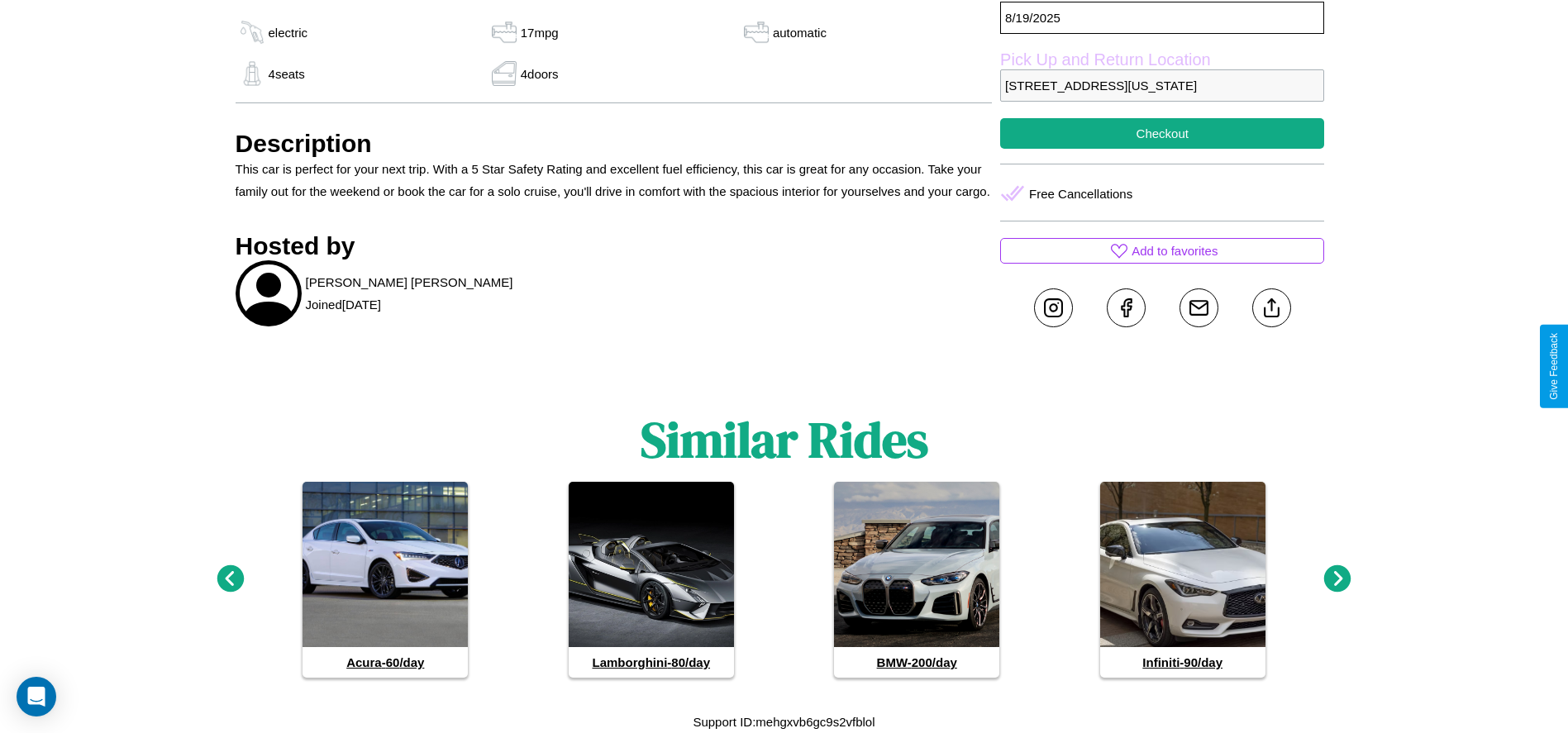
click at [230, 579] on icon at bounding box center [230, 578] width 27 height 27
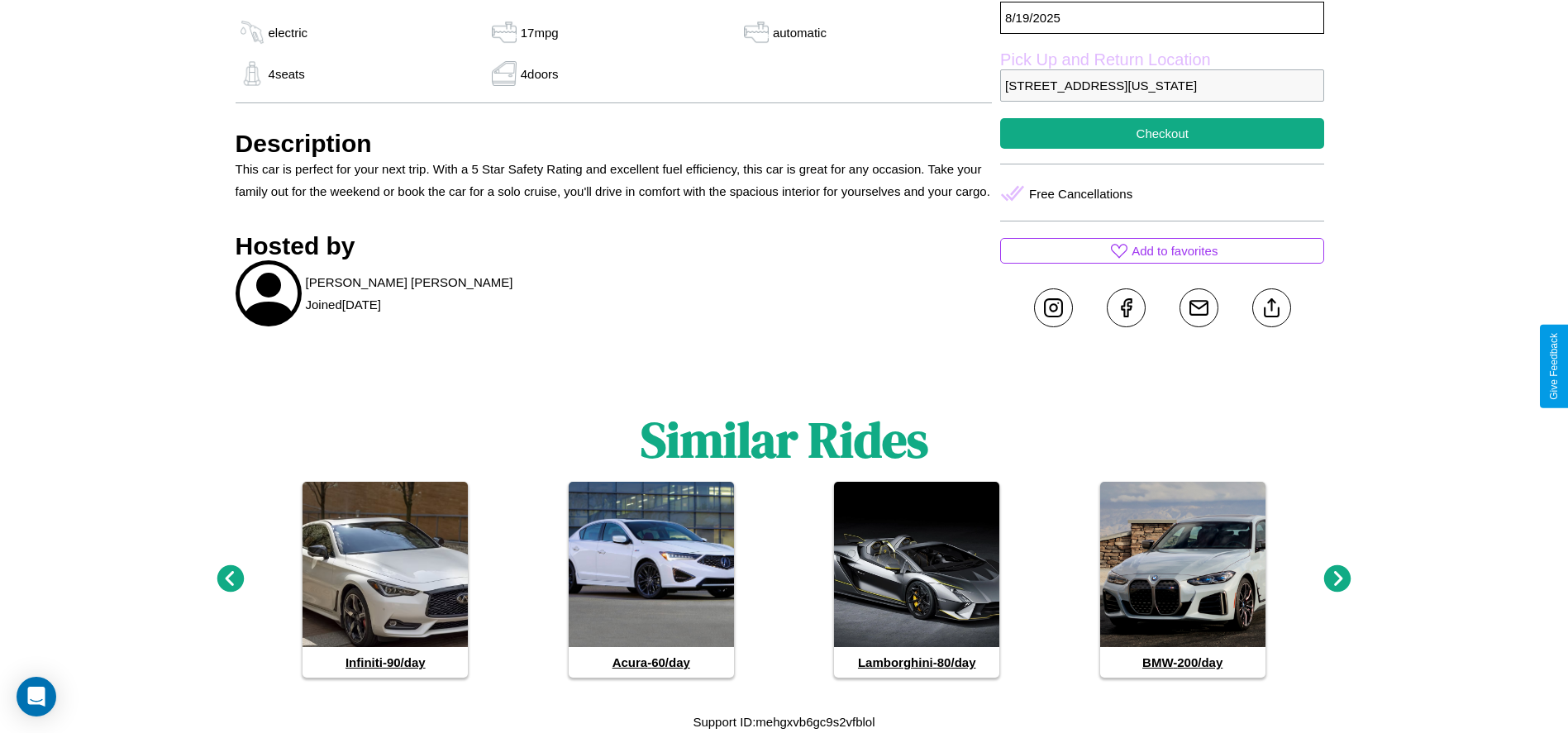
click at [1337, 579] on icon at bounding box center [1337, 578] width 27 height 27
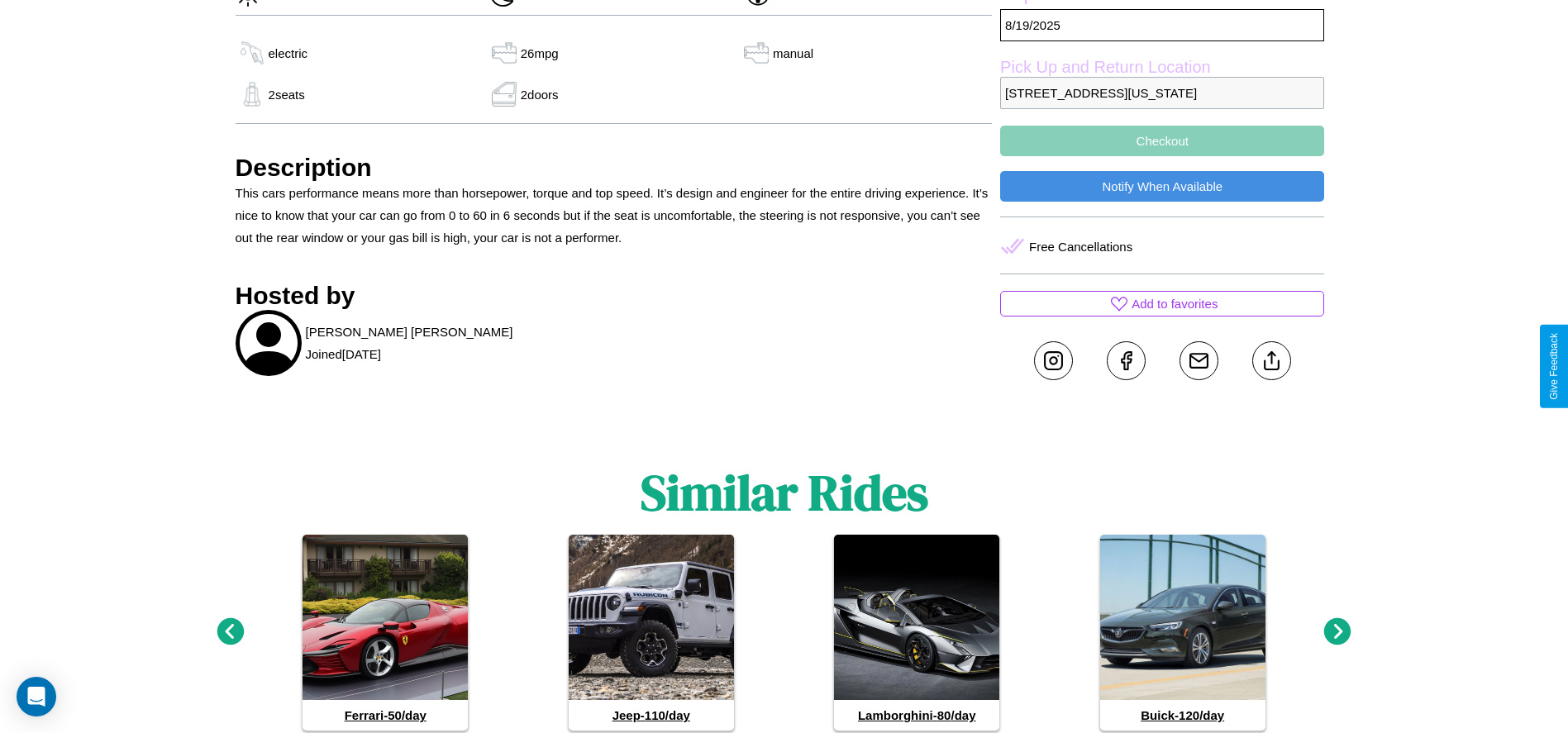
scroll to position [727, 0]
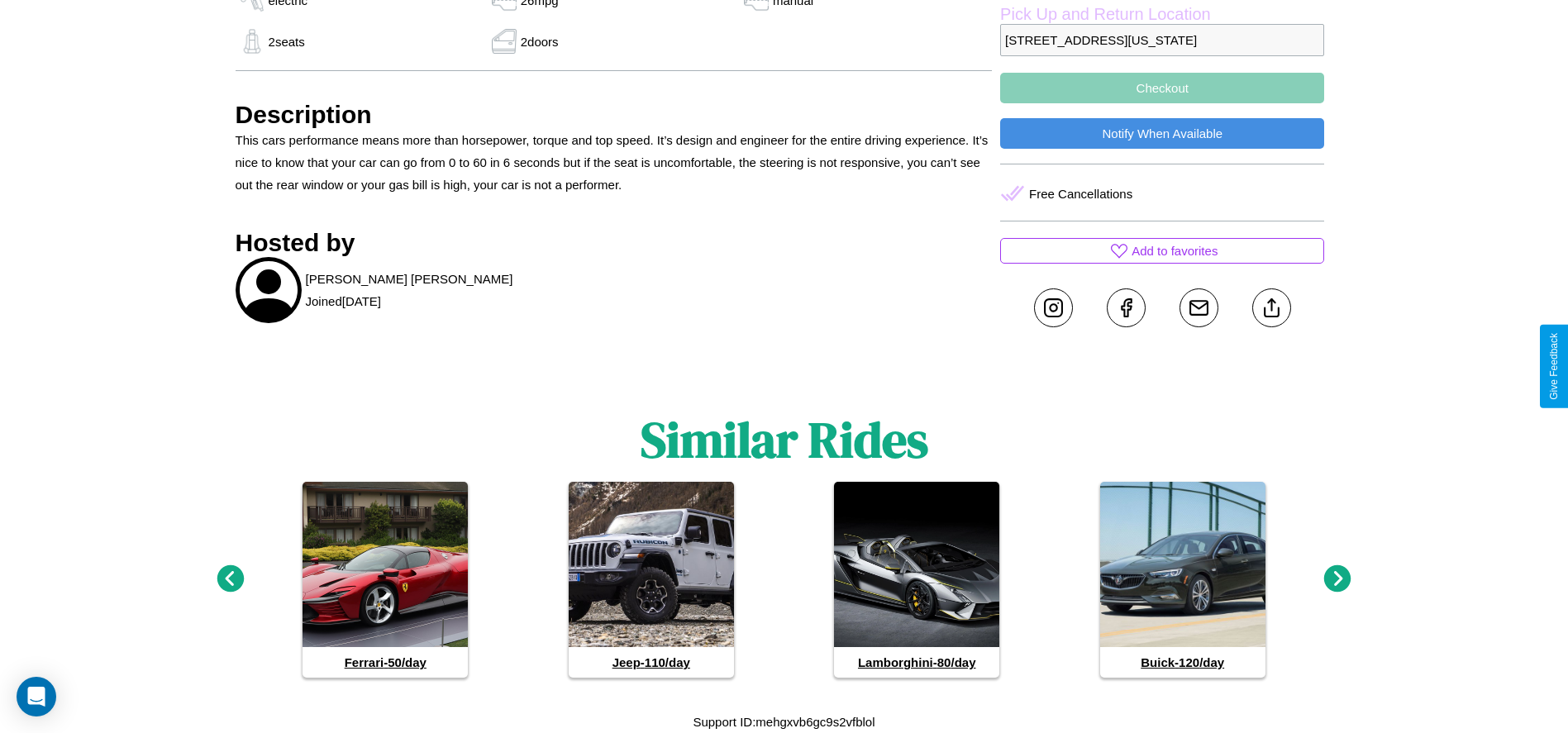
click at [230, 579] on icon at bounding box center [230, 578] width 27 height 27
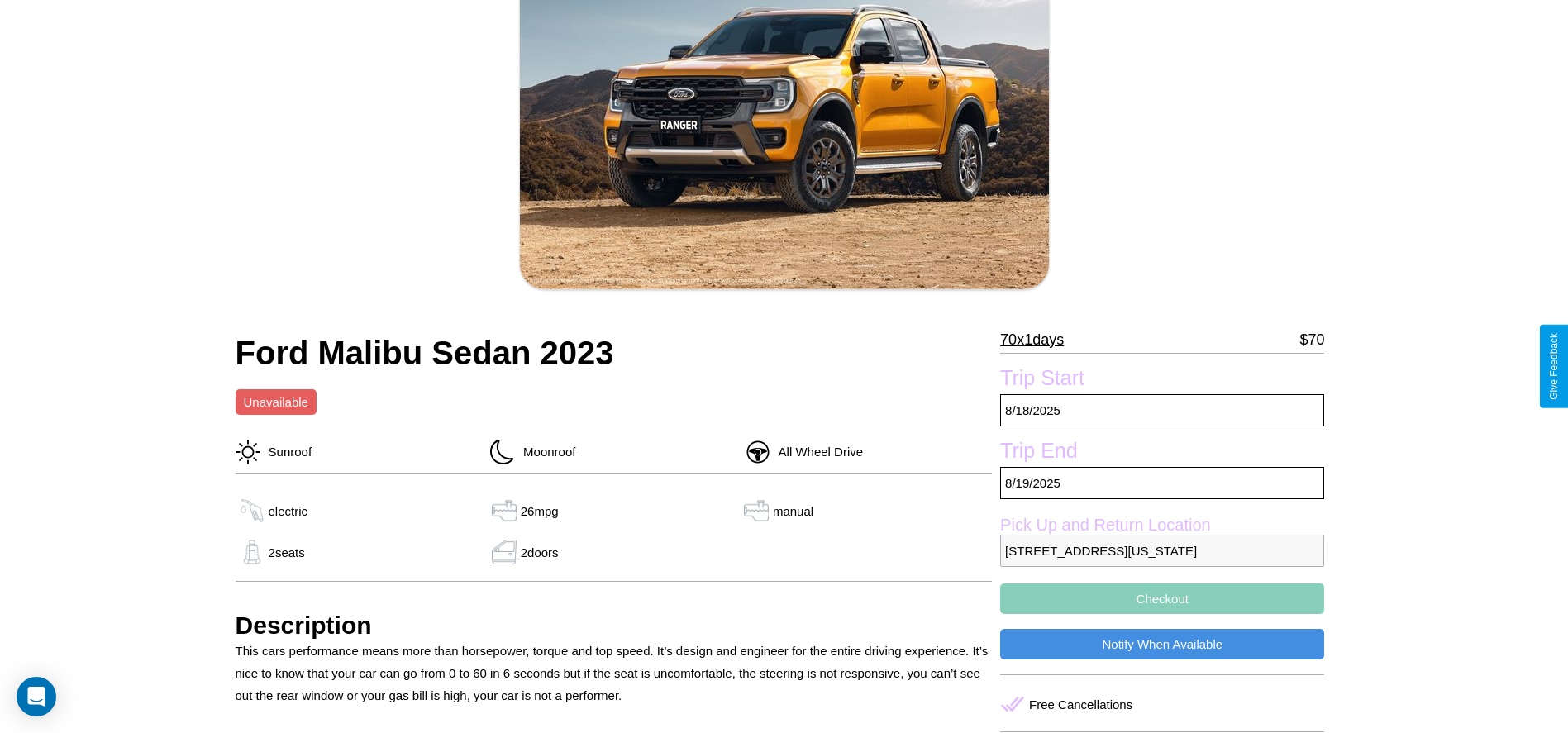
scroll to position [168, 0]
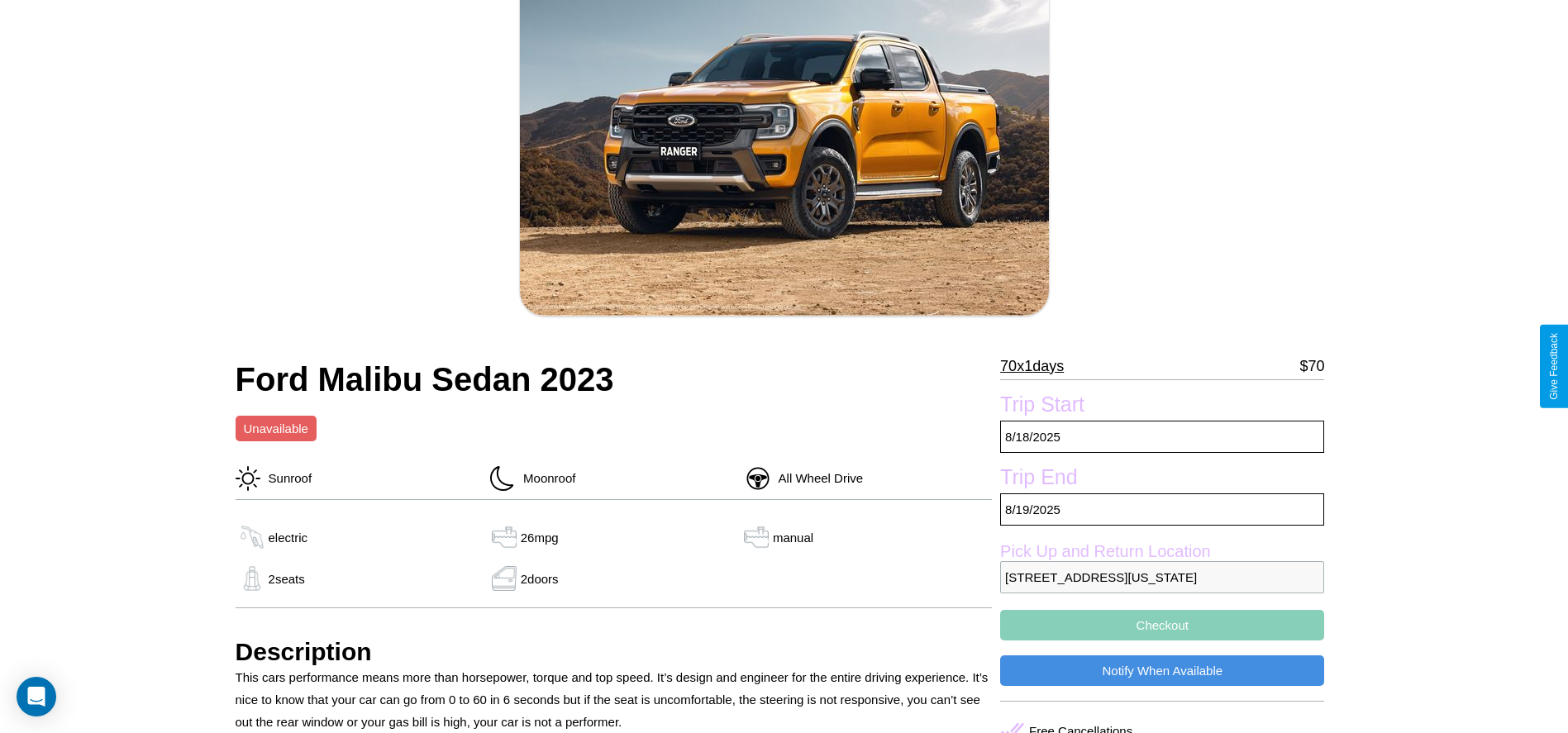
click at [1038, 366] on p "70 x 1 days" at bounding box center [1032, 366] width 63 height 26
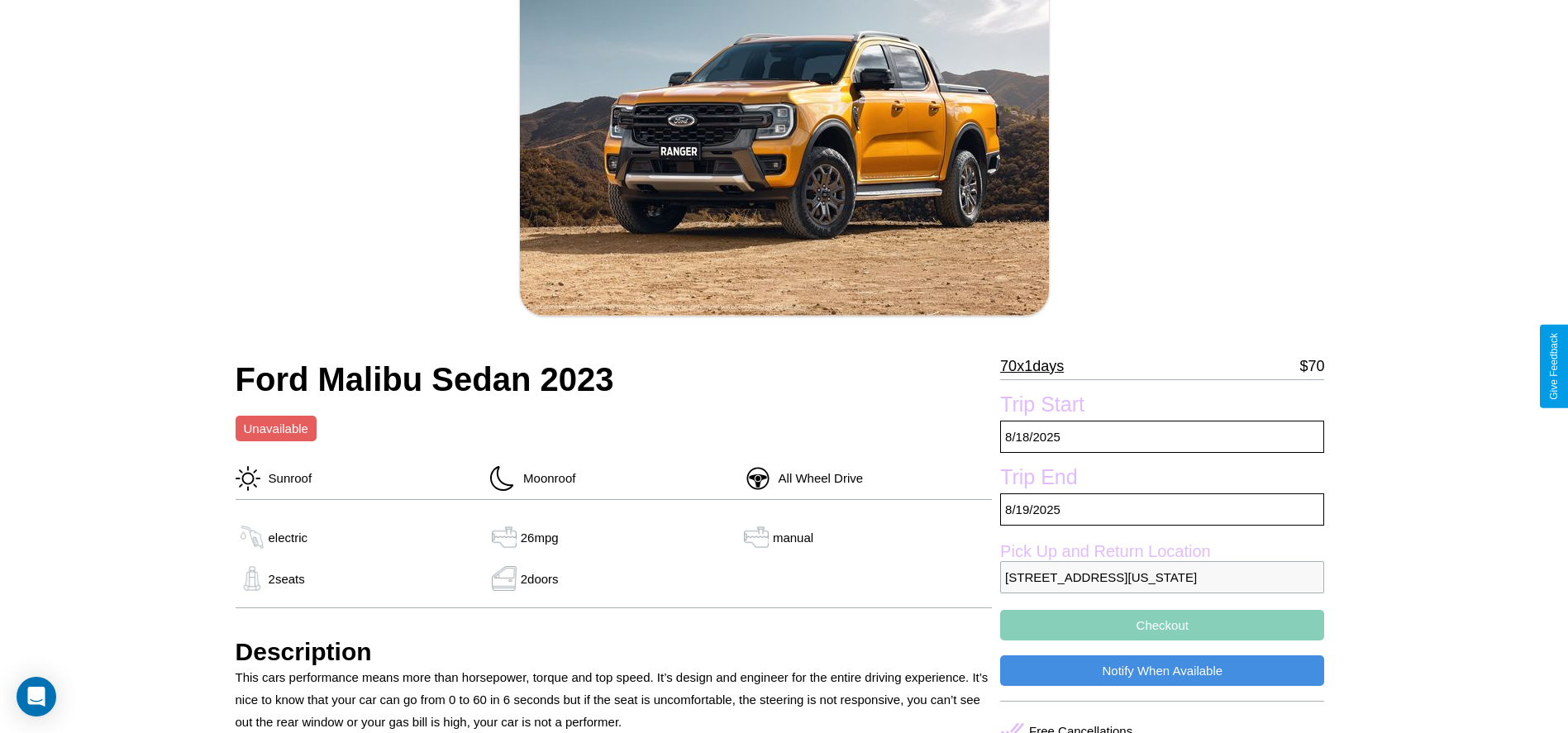
click at [1038, 366] on p "70 x 1 days" at bounding box center [1032, 366] width 63 height 26
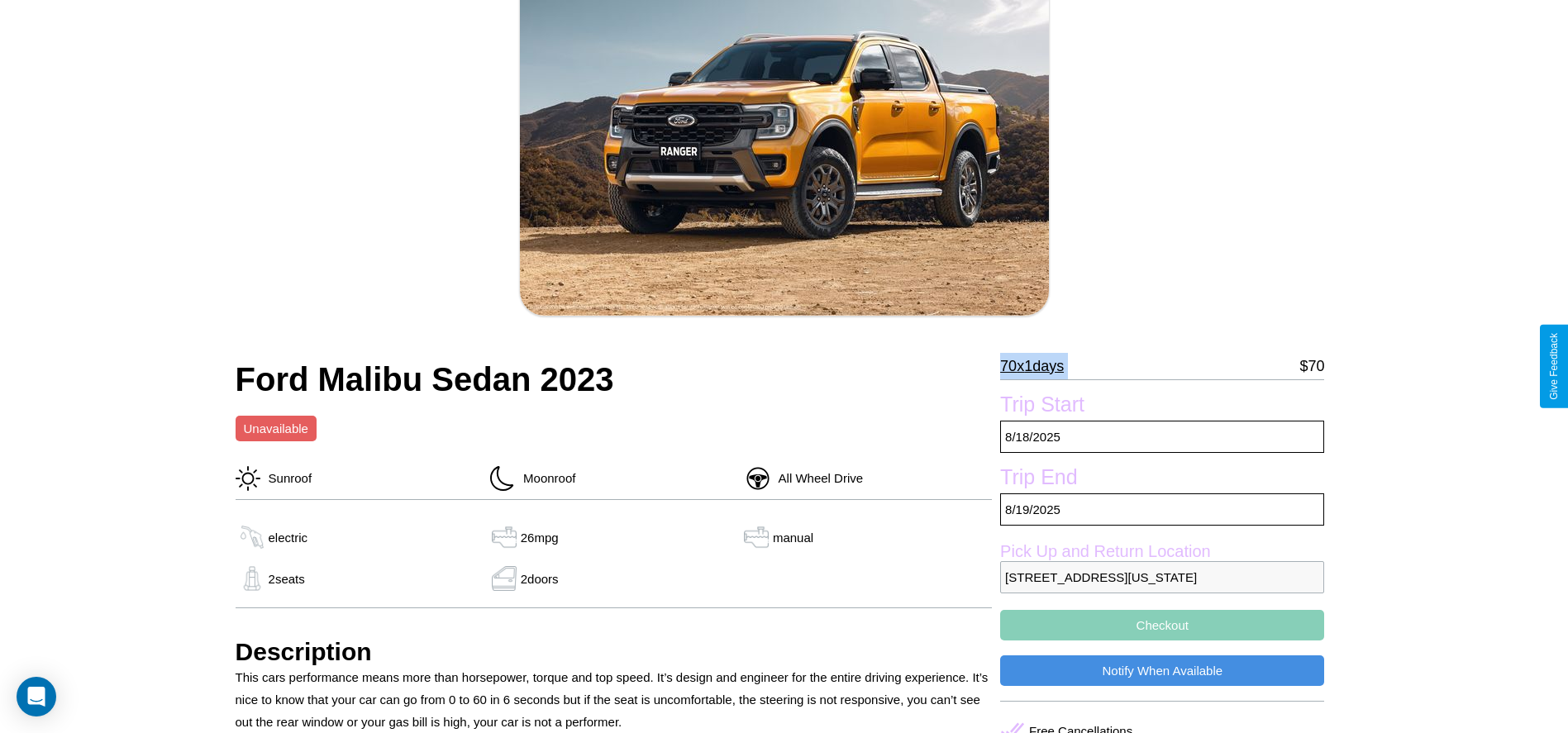
click at [1038, 366] on p "70 x 1 days" at bounding box center [1032, 366] width 63 height 26
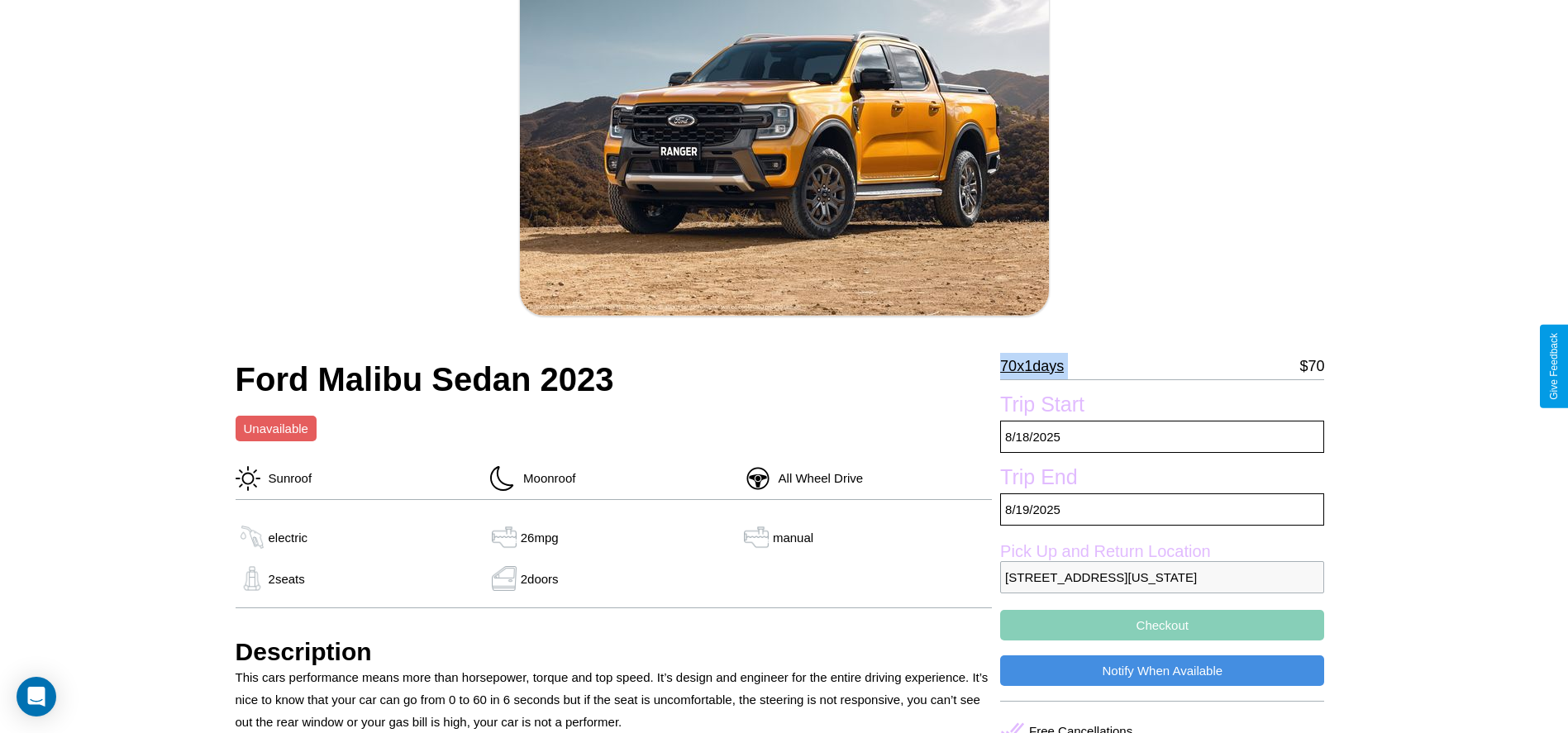
click at [1038, 366] on p "70 x 1 days" at bounding box center [1032, 366] width 63 height 26
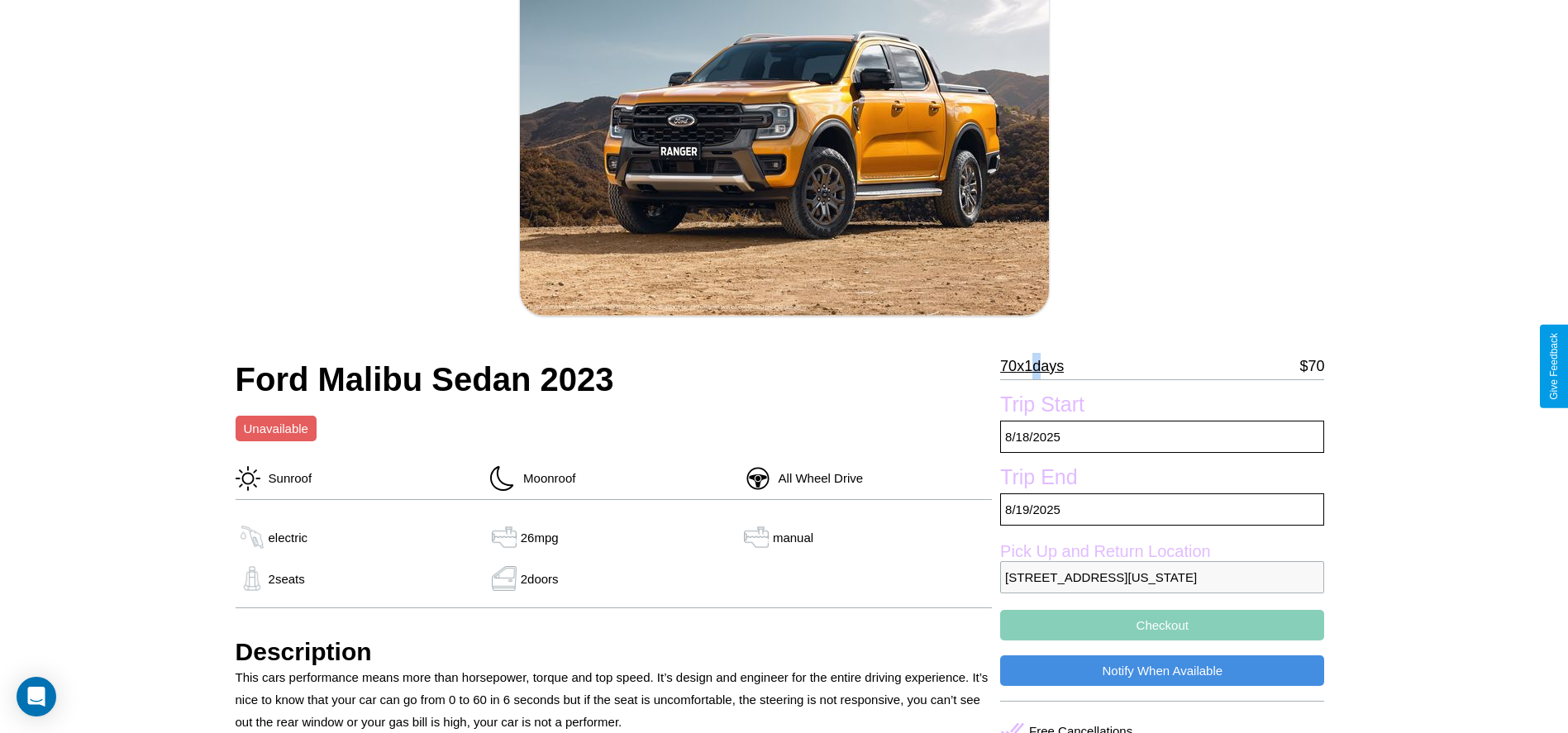
click at [1038, 366] on p "70 x 1 days" at bounding box center [1032, 366] width 63 height 26
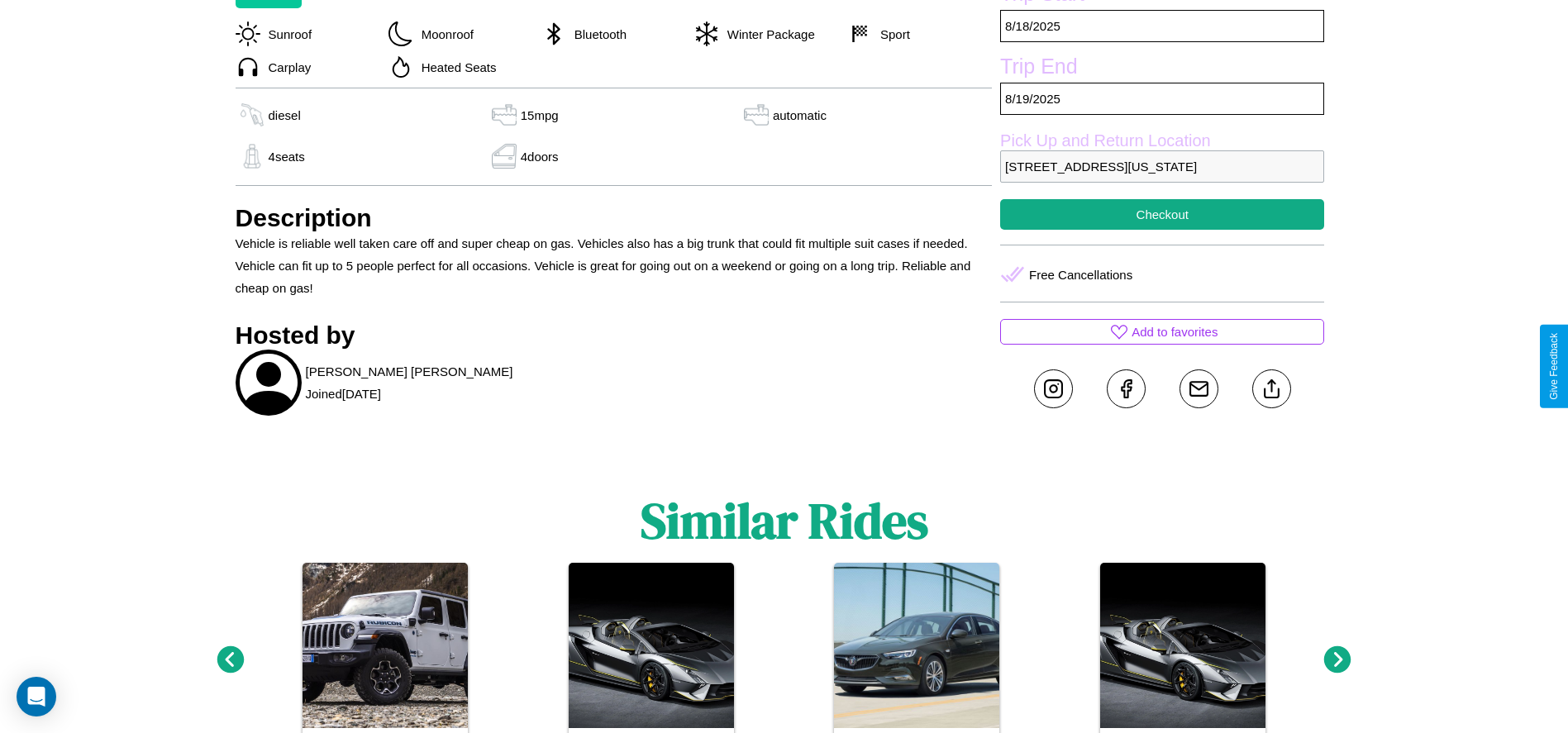
scroll to position [683, 0]
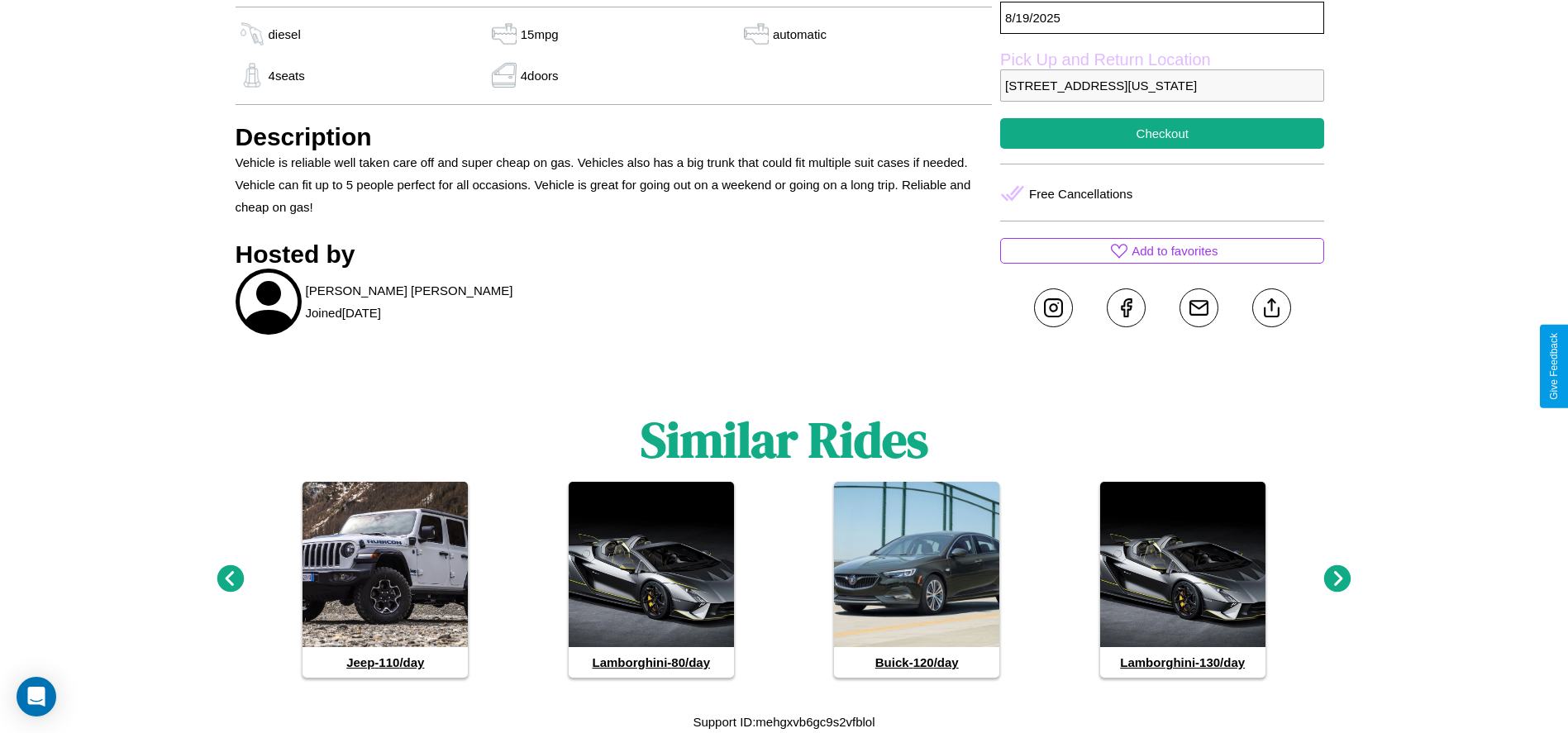
click at [230, 579] on icon at bounding box center [230, 578] width 27 height 27
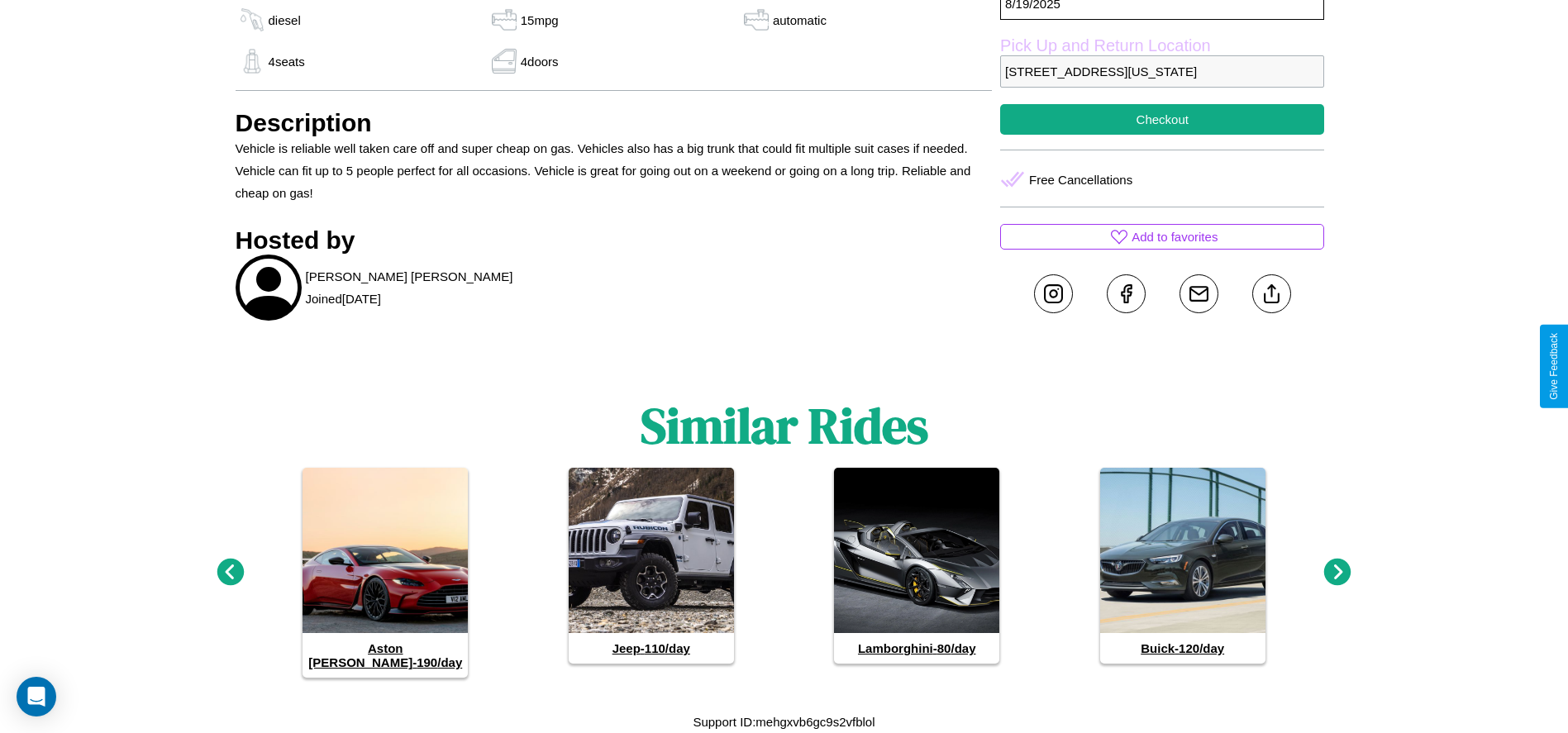
click at [1337, 579] on icon at bounding box center [1337, 571] width 27 height 27
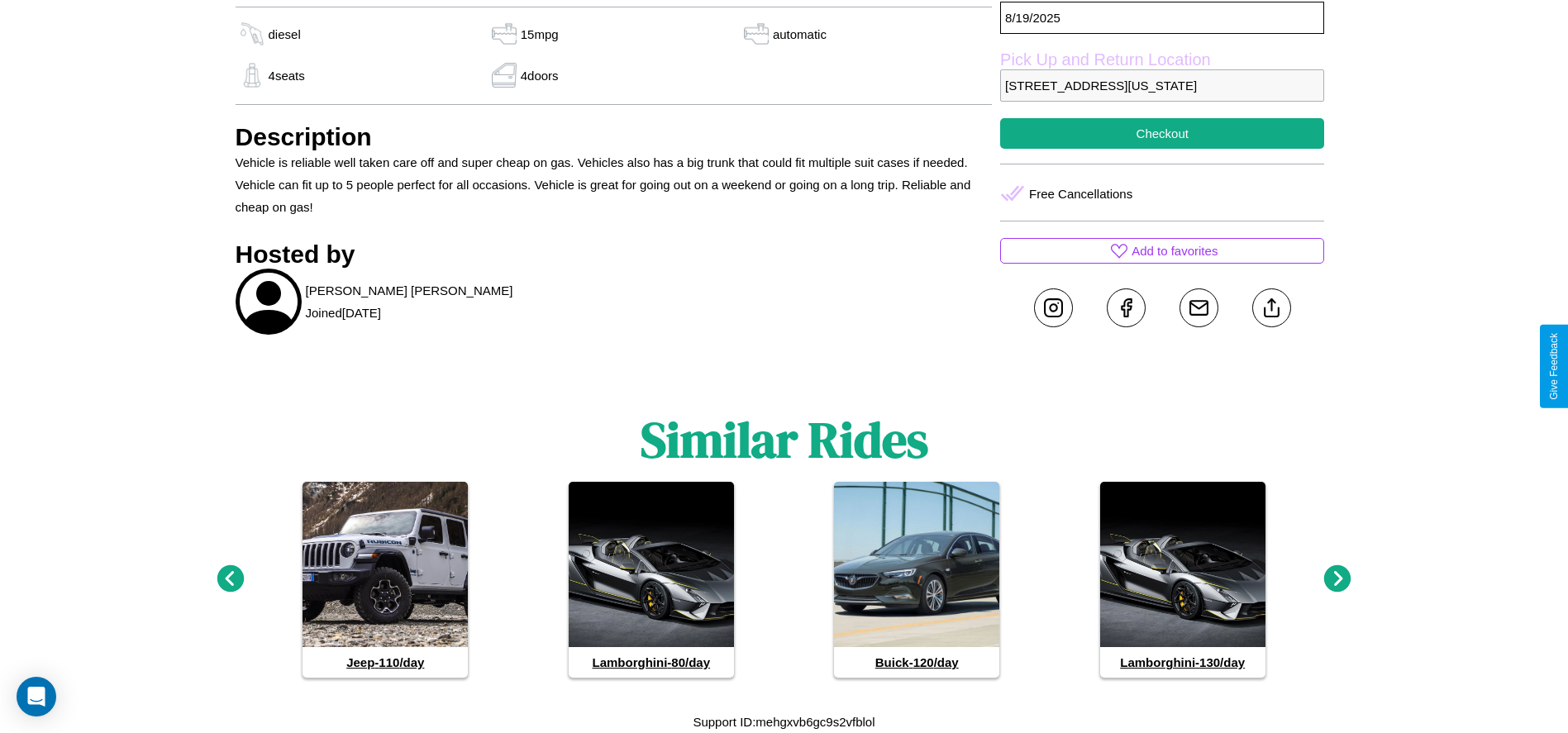
click at [1337, 579] on icon at bounding box center [1337, 578] width 27 height 27
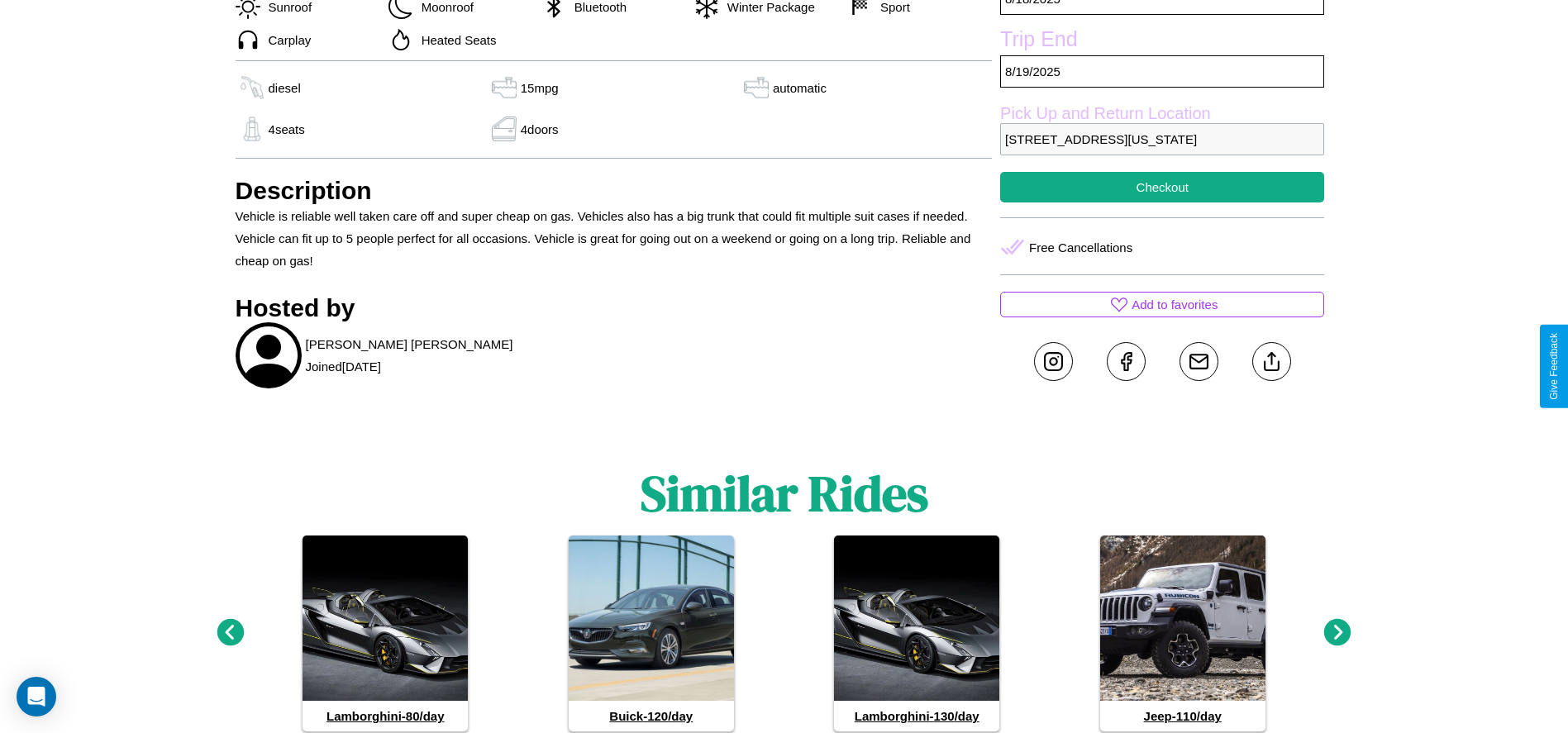
scroll to position [568, 0]
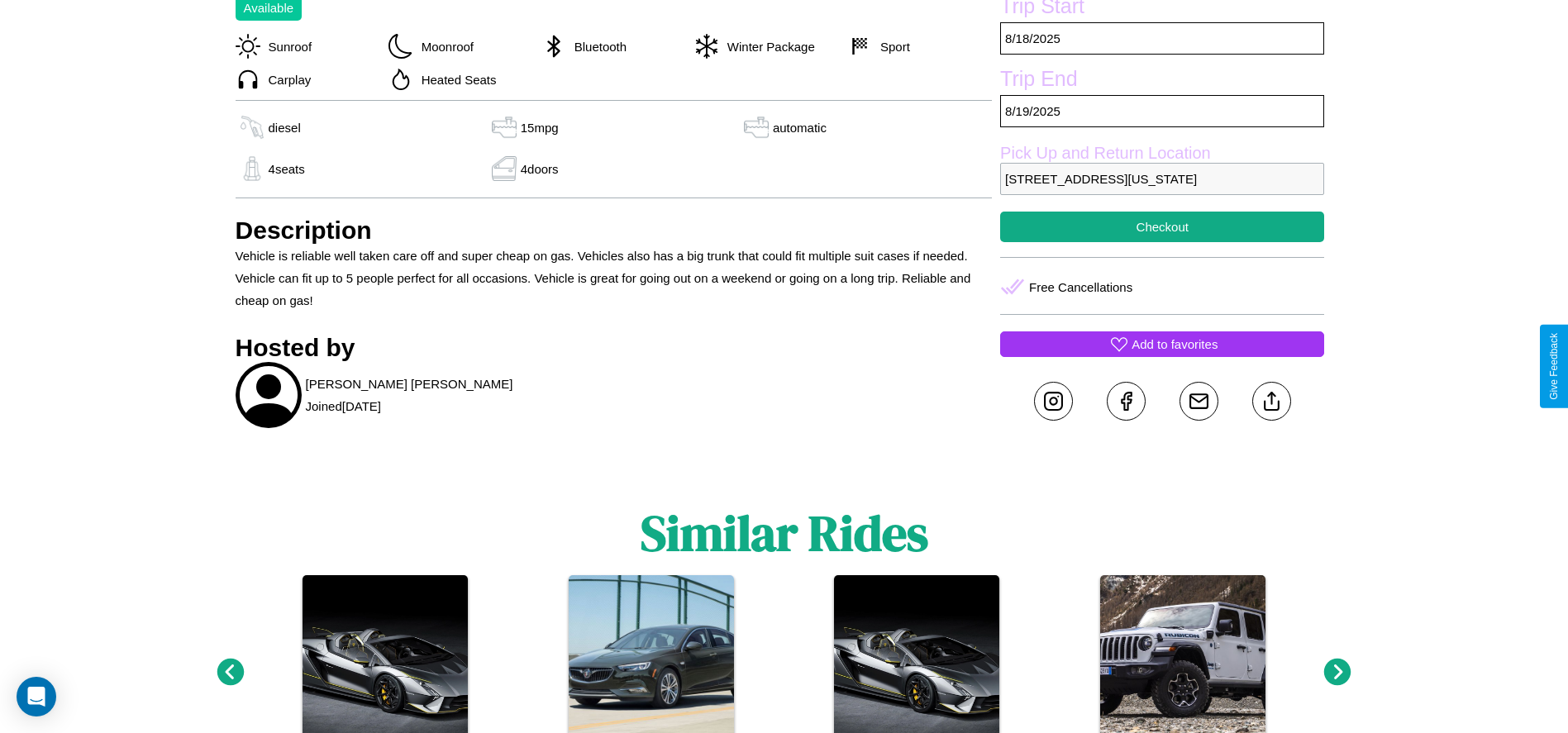
click at [1162, 355] on p "Add to favorites" at bounding box center [1174, 344] width 86 height 22
